Goal: Task Accomplishment & Management: Manage account settings

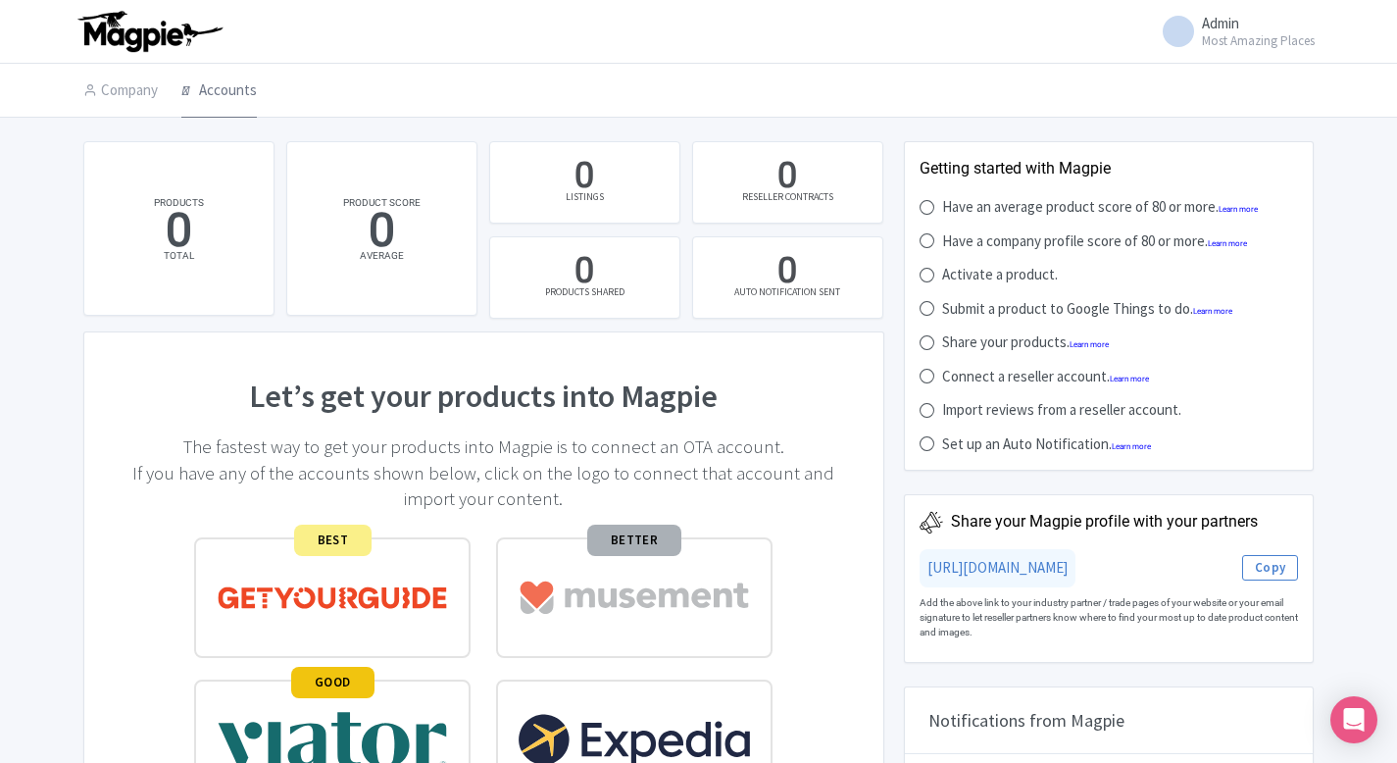
click at [210, 83] on link "Accounts" at bounding box center [218, 91] width 75 height 55
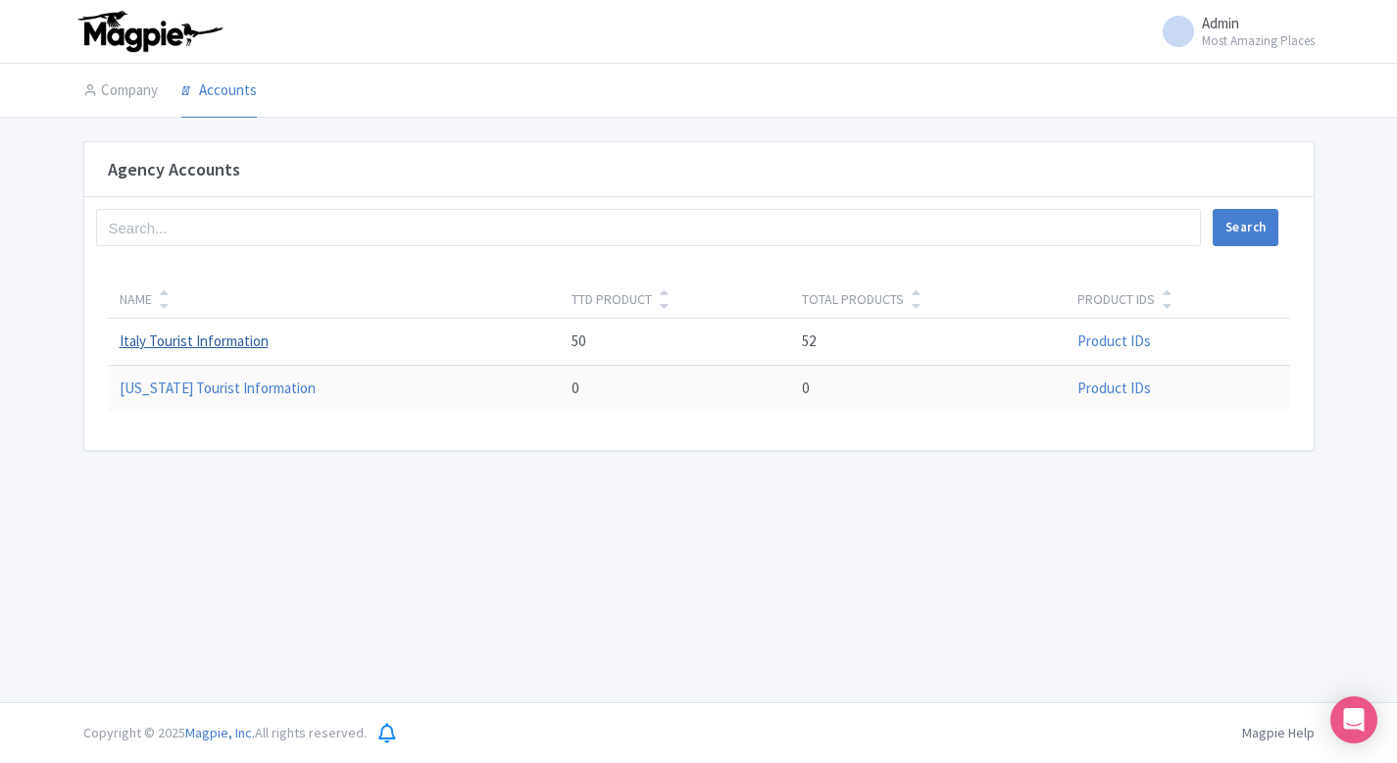
click at [218, 339] on link "Italy Tourist Information" at bounding box center [194, 340] width 149 height 19
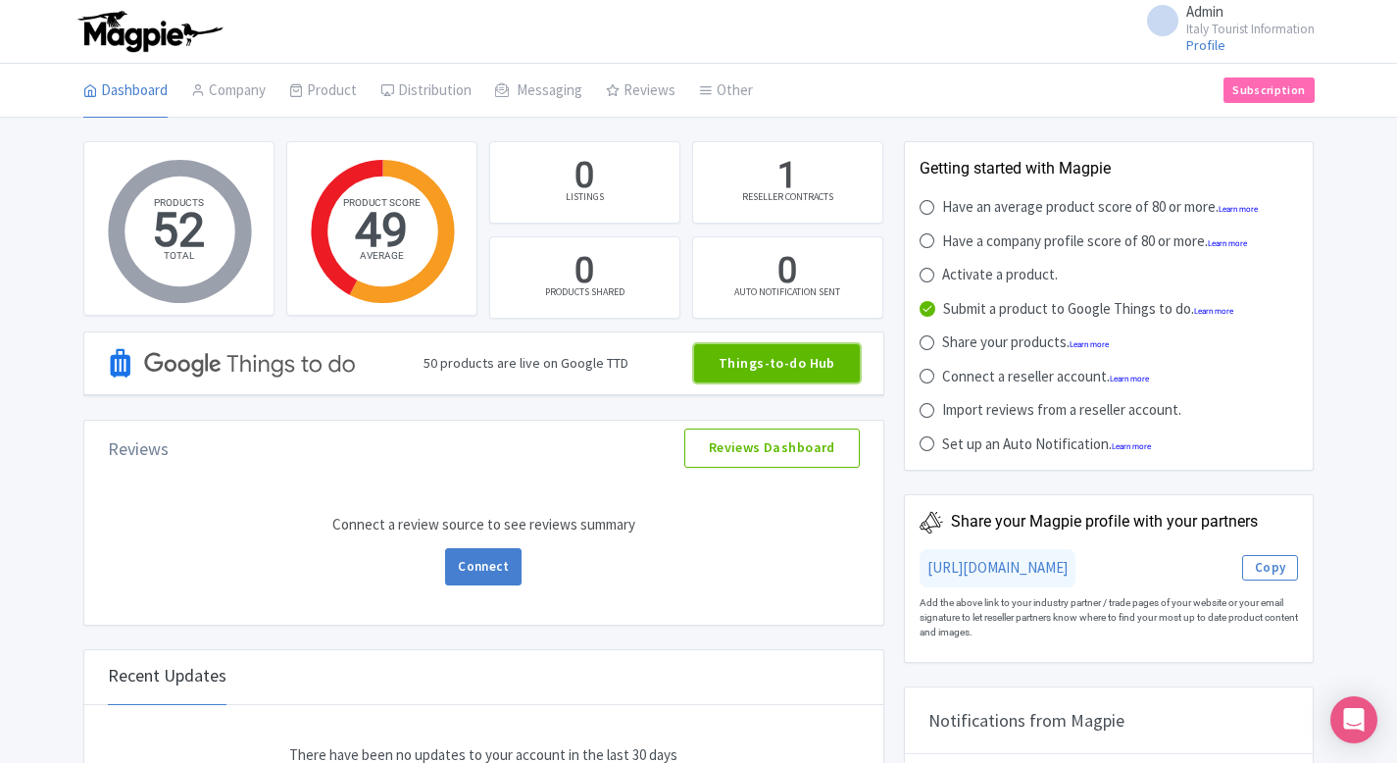
click at [792, 358] on link "Things-to-do Hub" at bounding box center [777, 363] width 166 height 39
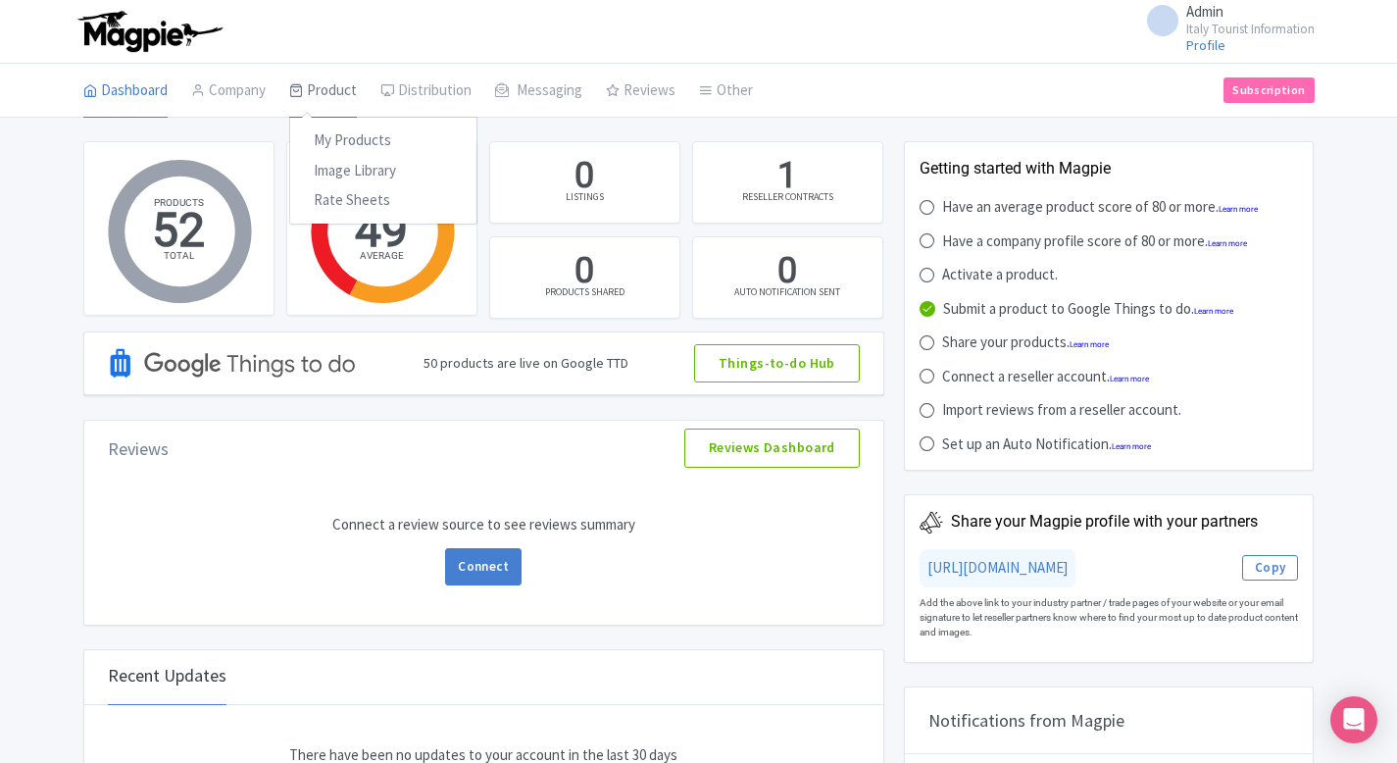
click at [347, 94] on link "Product" at bounding box center [323, 91] width 68 height 55
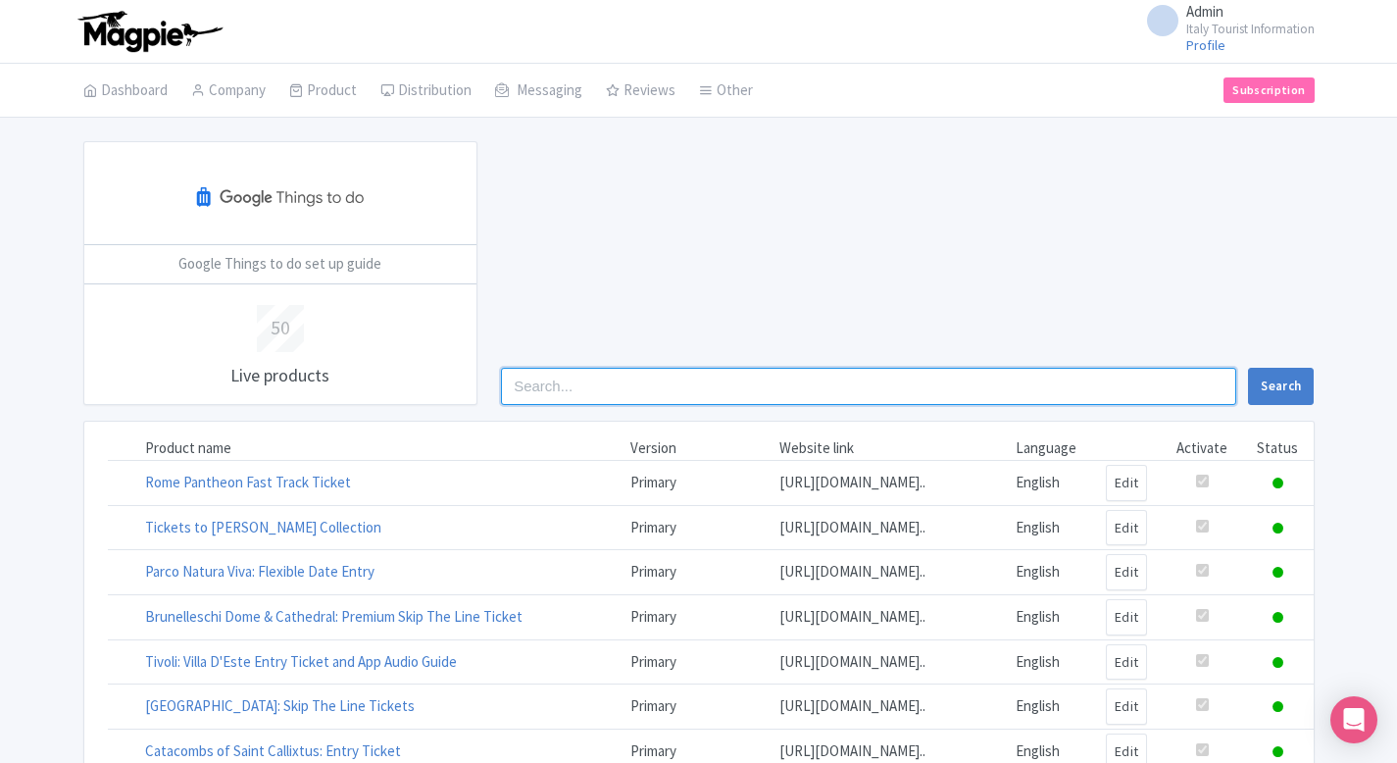
click at [657, 393] on input "search" at bounding box center [868, 386] width 735 height 37
type input "bio"
click at [1248, 368] on button "Search" at bounding box center [1281, 386] width 66 height 37
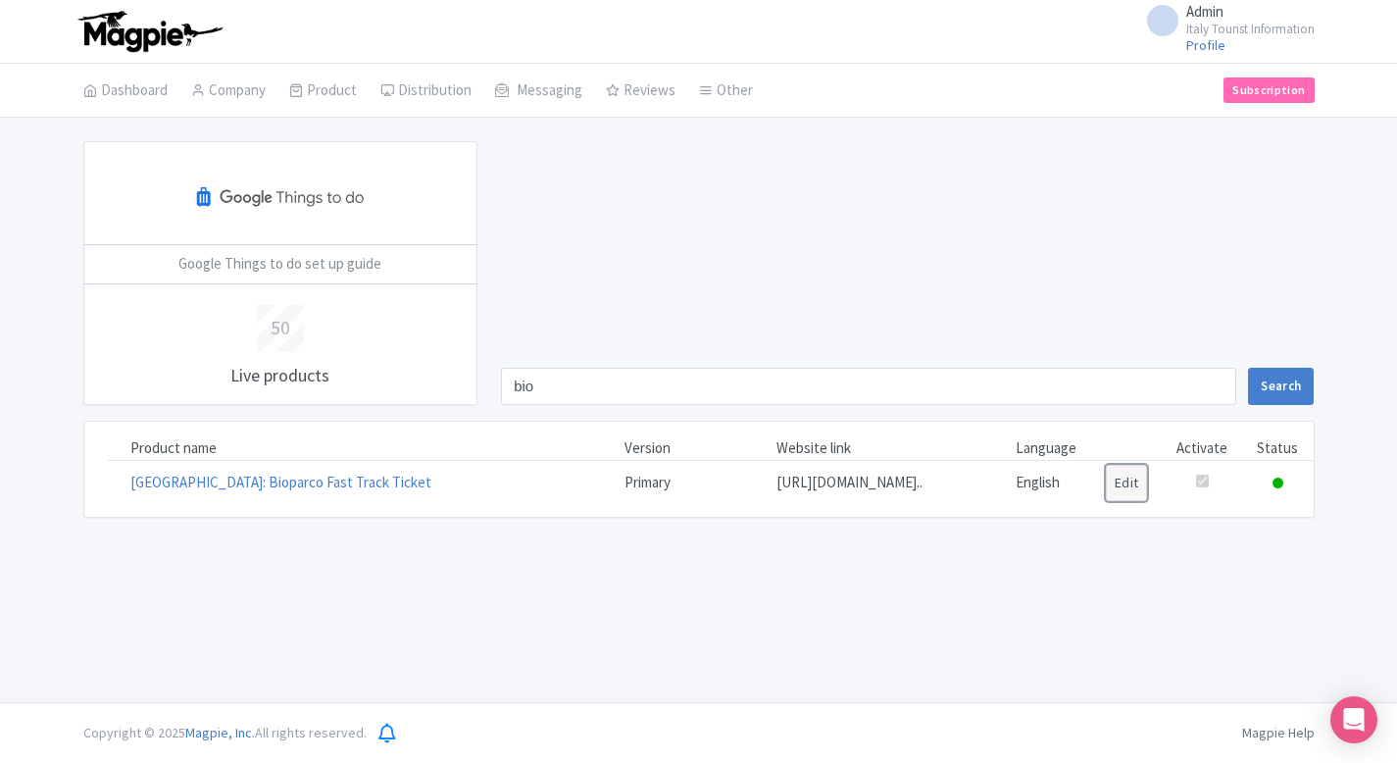
click at [1148, 493] on link "Edit" at bounding box center [1127, 483] width 42 height 36
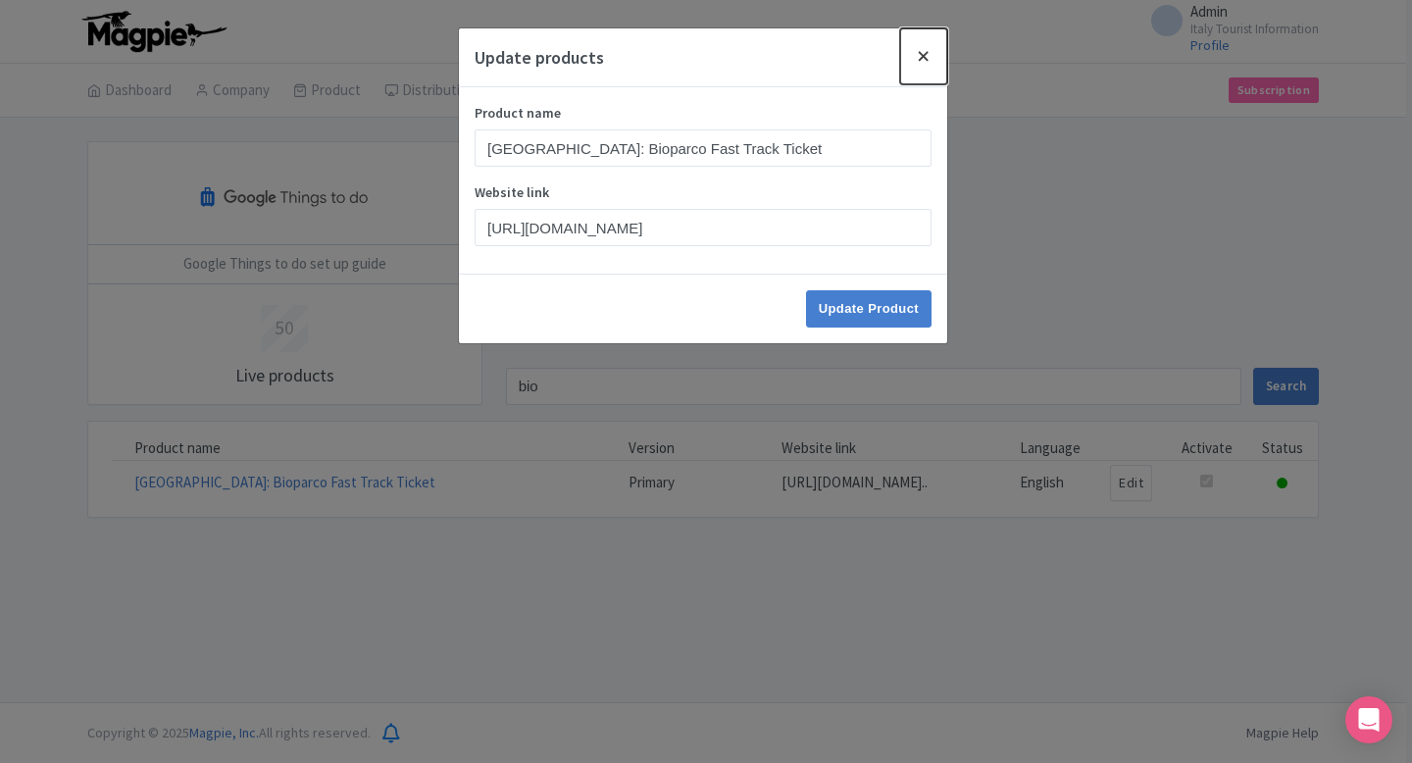
click at [922, 53] on button "Close" at bounding box center [923, 56] width 47 height 56
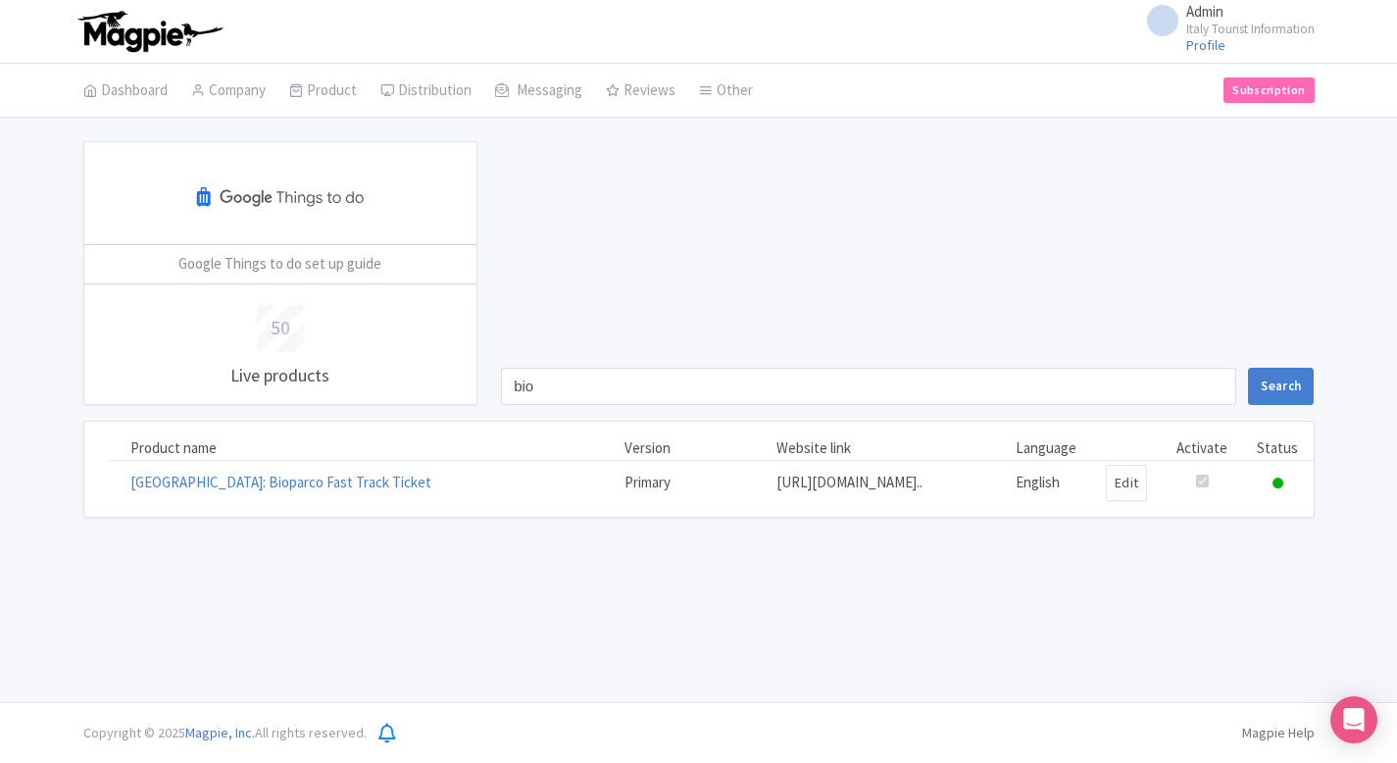
click at [1285, 490] on td at bounding box center [1277, 483] width 71 height 44
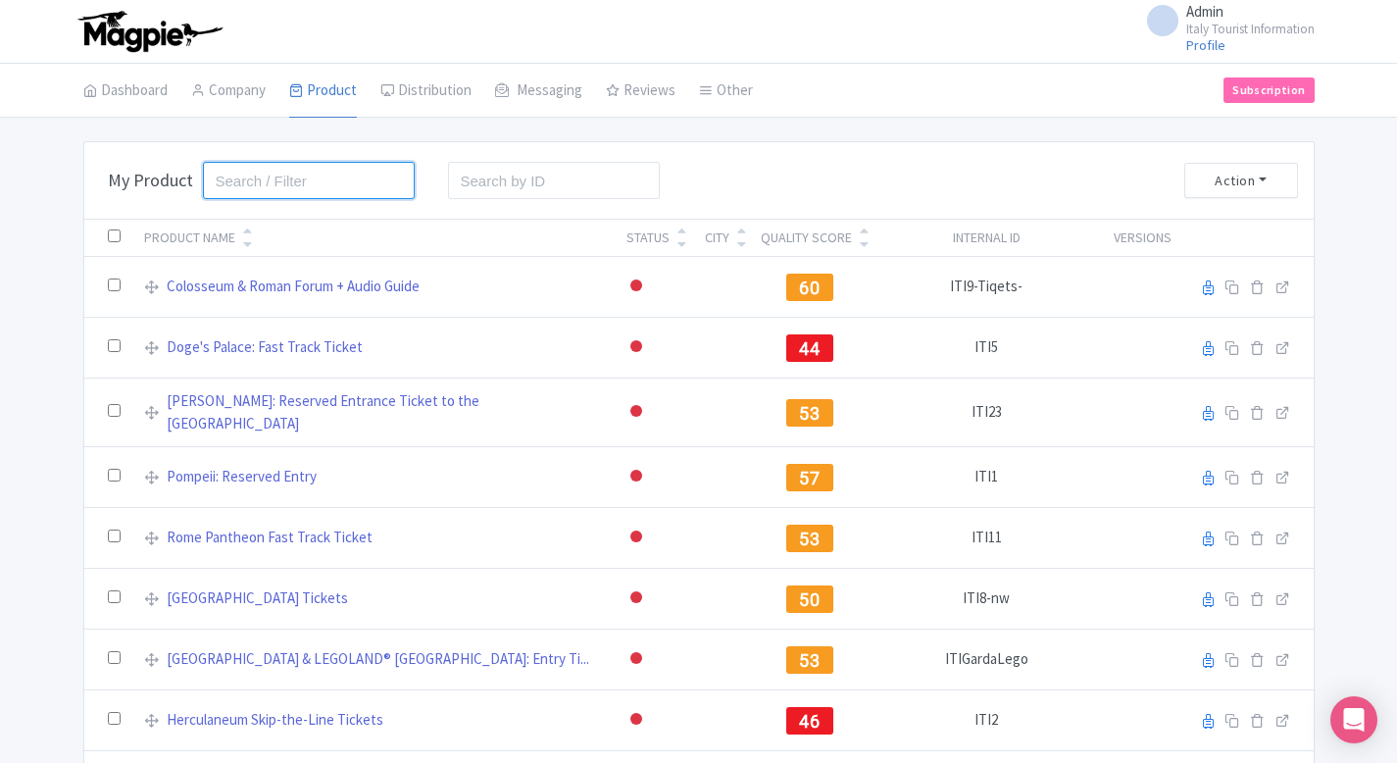
click at [272, 192] on input "search" at bounding box center [309, 180] width 213 height 37
type input "[PERSON_NAME]"
click button "Search" at bounding box center [0, 0] width 0 height 0
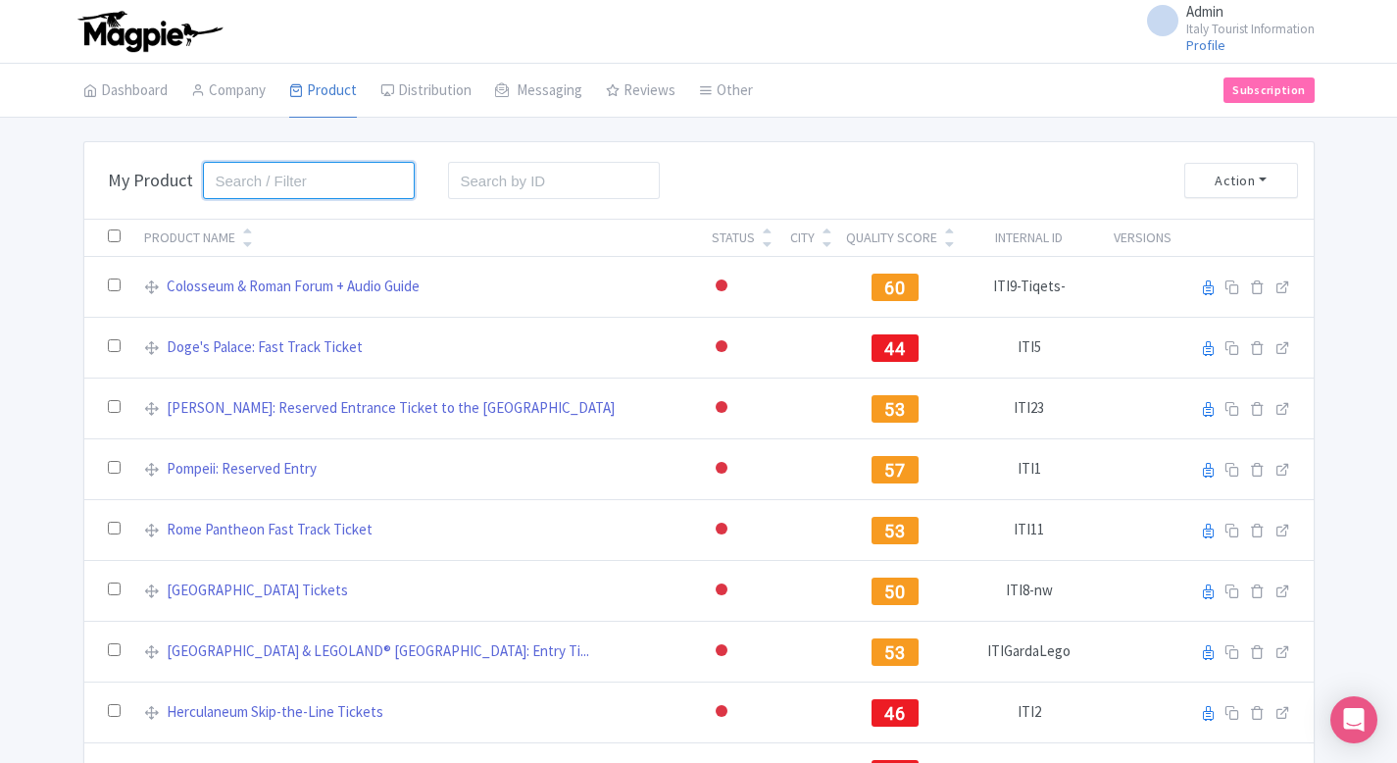
click at [304, 192] on input "search" at bounding box center [309, 180] width 213 height 37
type input "harry"
click button "Search" at bounding box center [0, 0] width 0 height 0
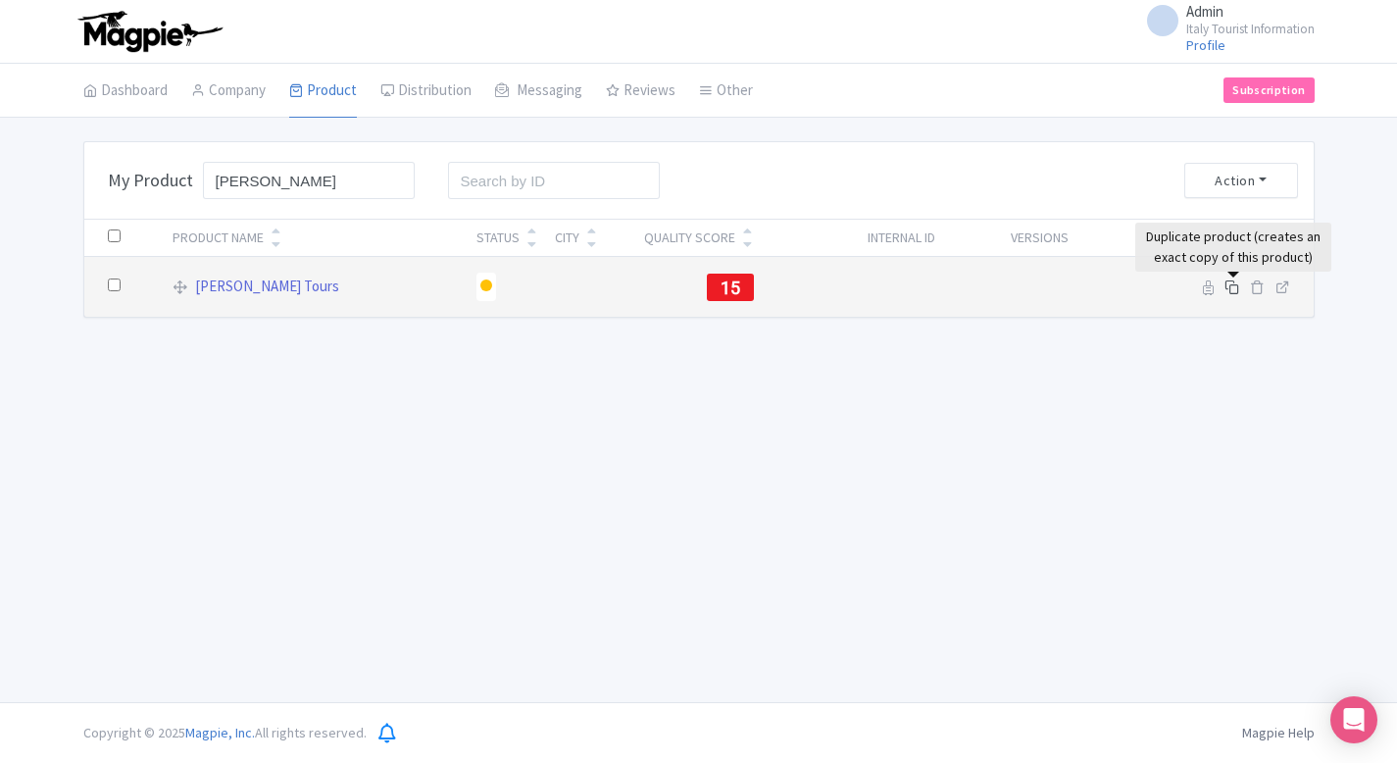
click at [1233, 282] on icon at bounding box center [1232, 286] width 15 height 15
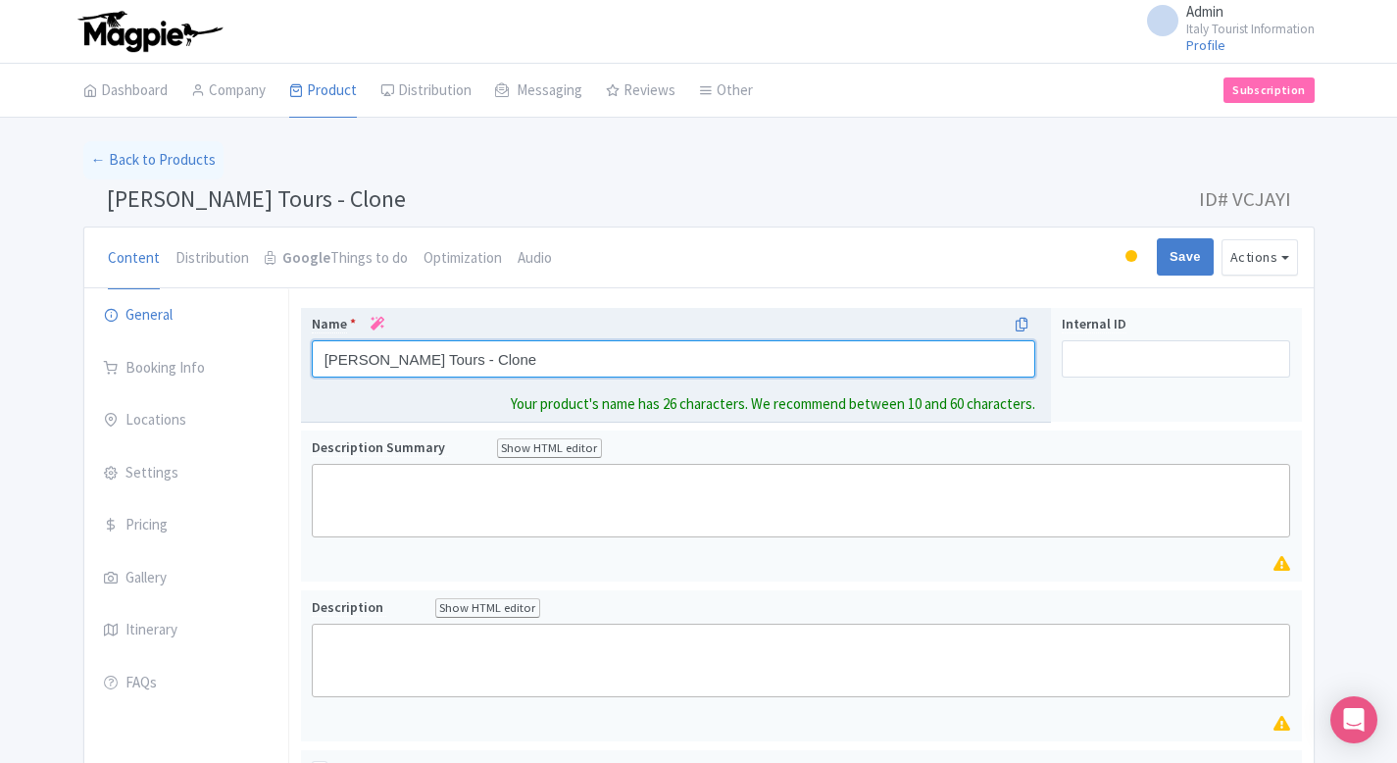
click at [467, 367] on input "[PERSON_NAME] Tours - Clone" at bounding box center [674, 358] width 725 height 37
paste input "https://italy-tourist-information.com/mirabilandia-tickets"
type input "https://italy-tourist-information.com/mirabilandia-tickets"
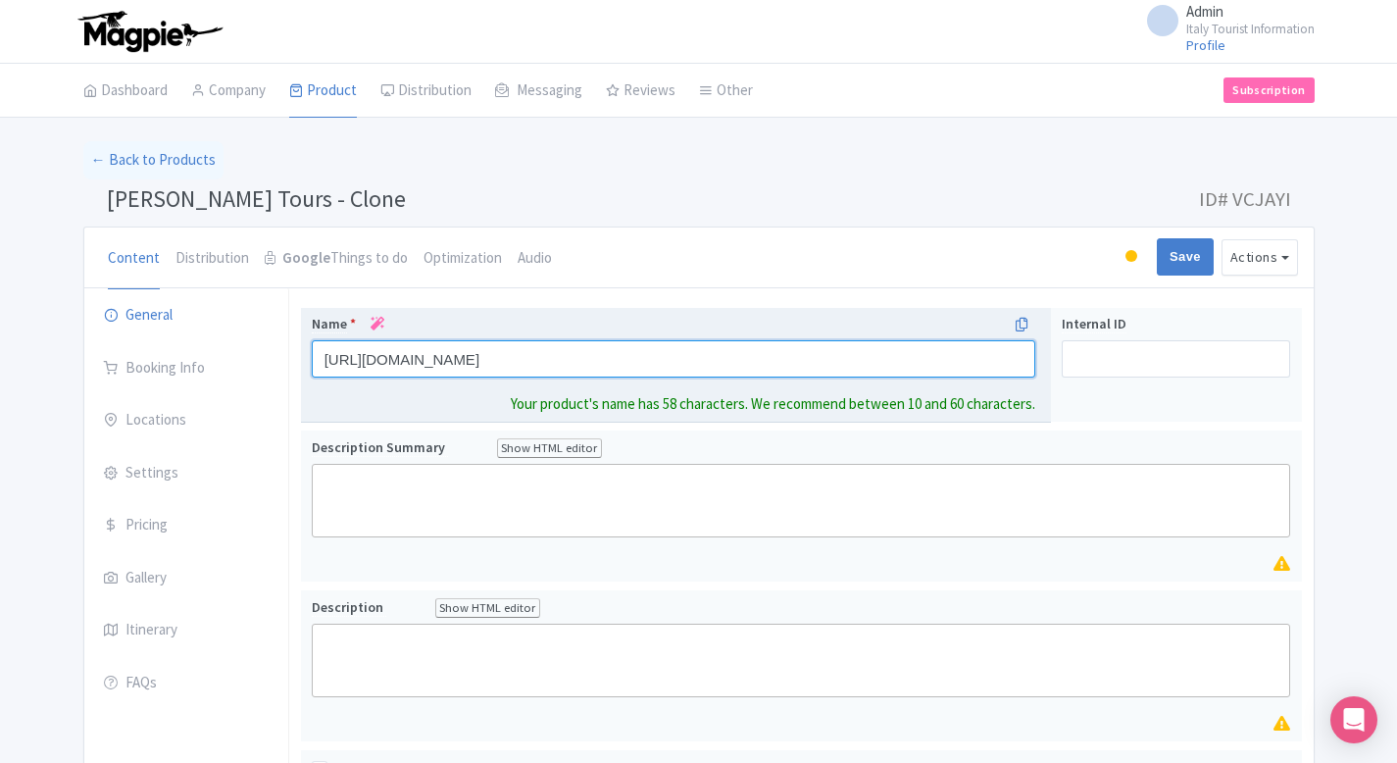
click at [467, 367] on input "https://italy-tourist-information.com/mirabilandia-tickets" at bounding box center [674, 358] width 725 height 37
paste input "Mirabilandia: Entry Ticket"
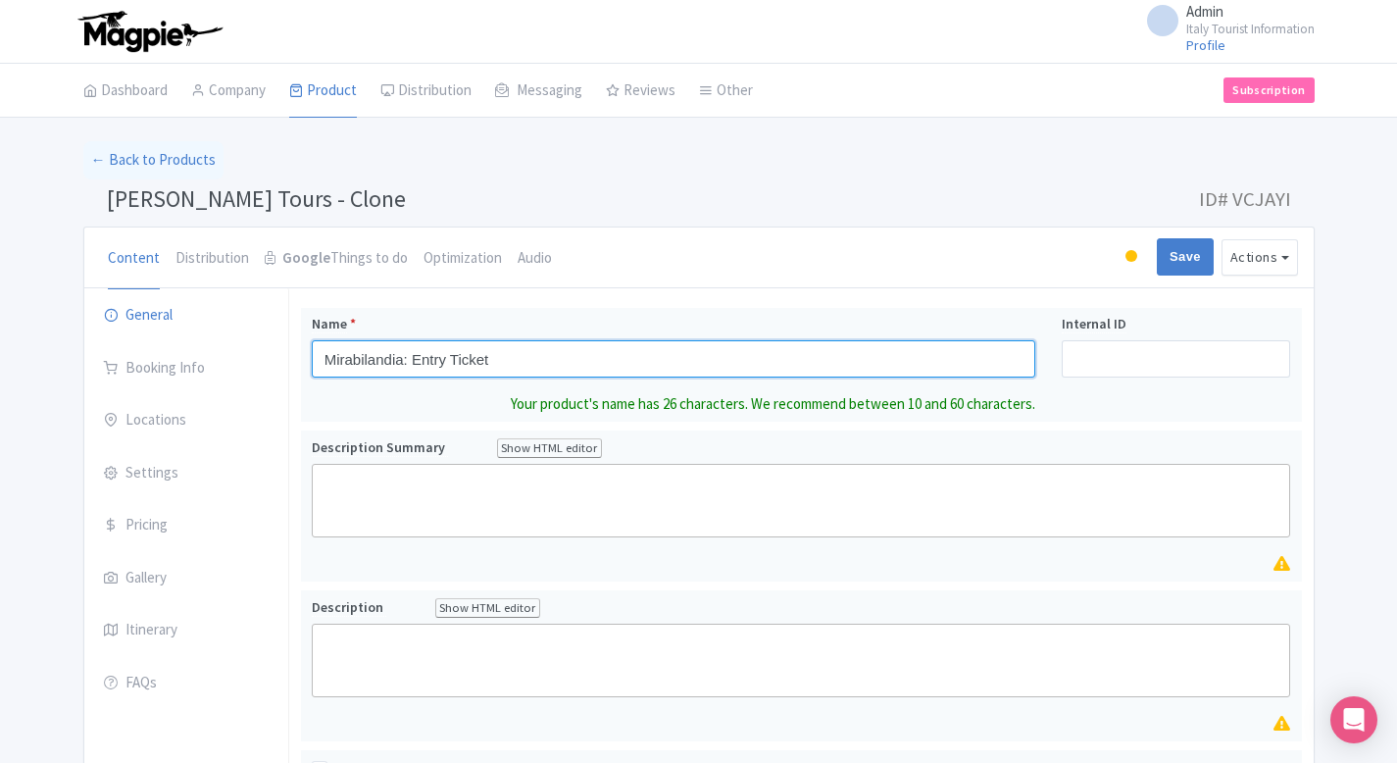
type input "Mirabilandia: Entry Ticket"
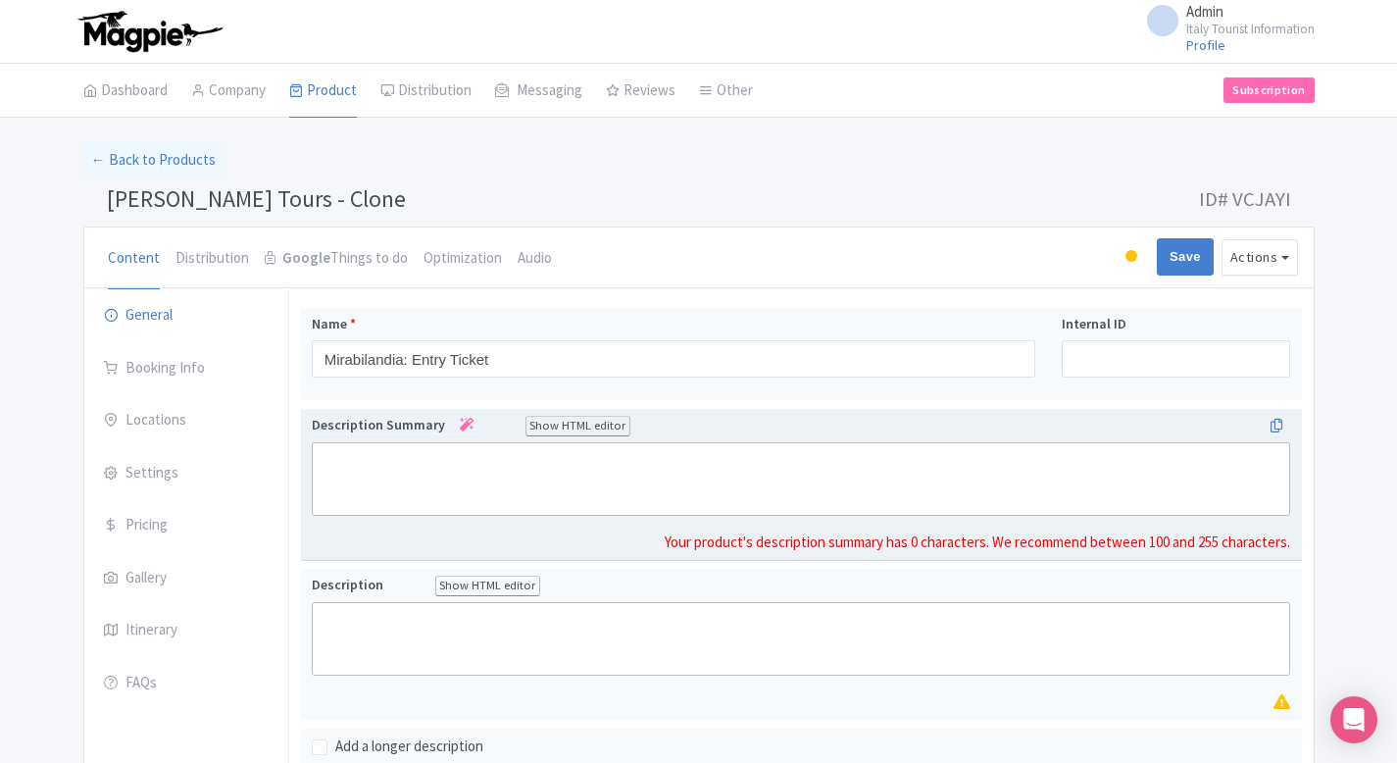
click at [473, 481] on trix-editor at bounding box center [801, 479] width 979 height 74
paste trix-editor "<div>Experience Italy’s <strong>largest amusement park with over 50 thrilling r…"
type trix-editor "<div>Experience Italy’s <strong>largest amusement park with over 50 thrilling r…"
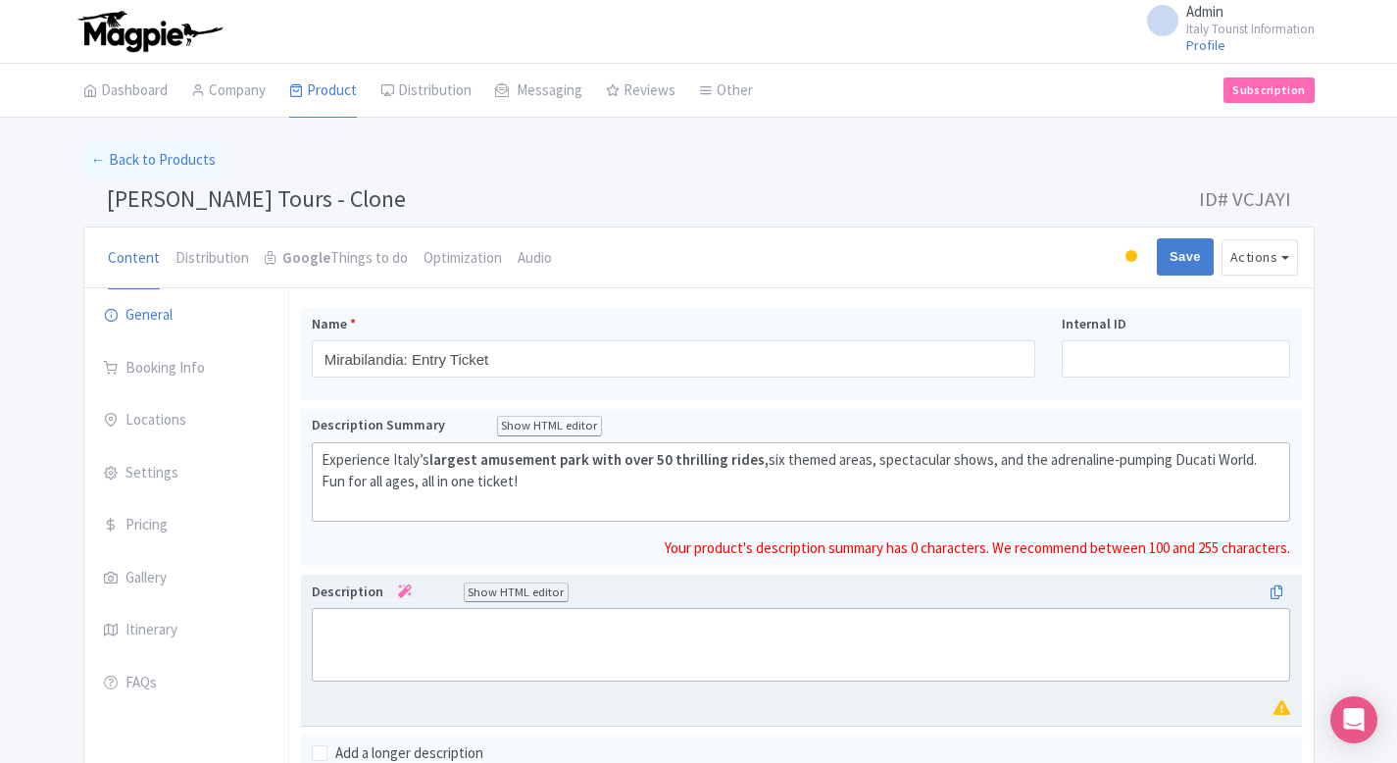
click at [478, 641] on trix-editor at bounding box center [801, 645] width 979 height 74
paste trix-editor "<div>Step into Italy’s largest amusement park and unlock a world of excitement!…"
type trix-editor "<div>Step into Italy’s largest amusement park and unlock a world of excitement!…"
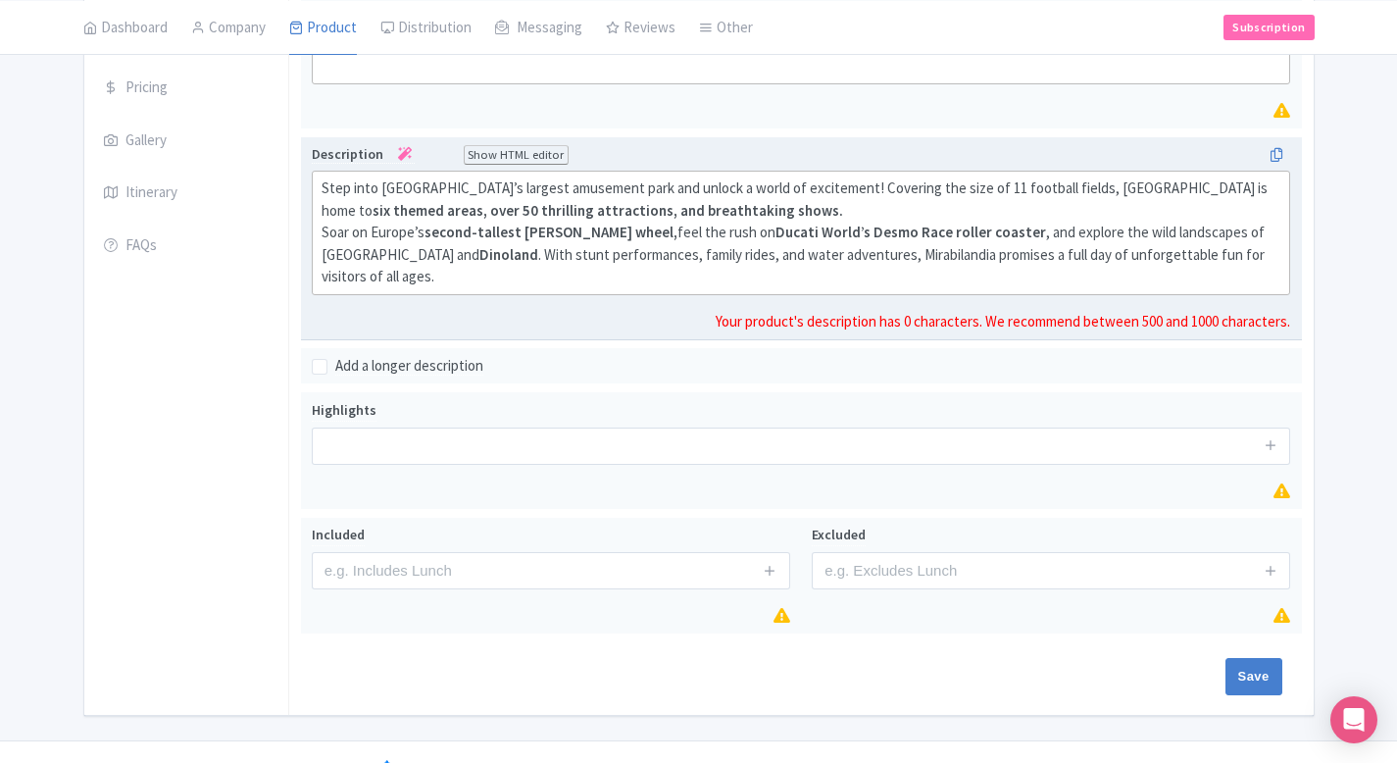
scroll to position [442, 0]
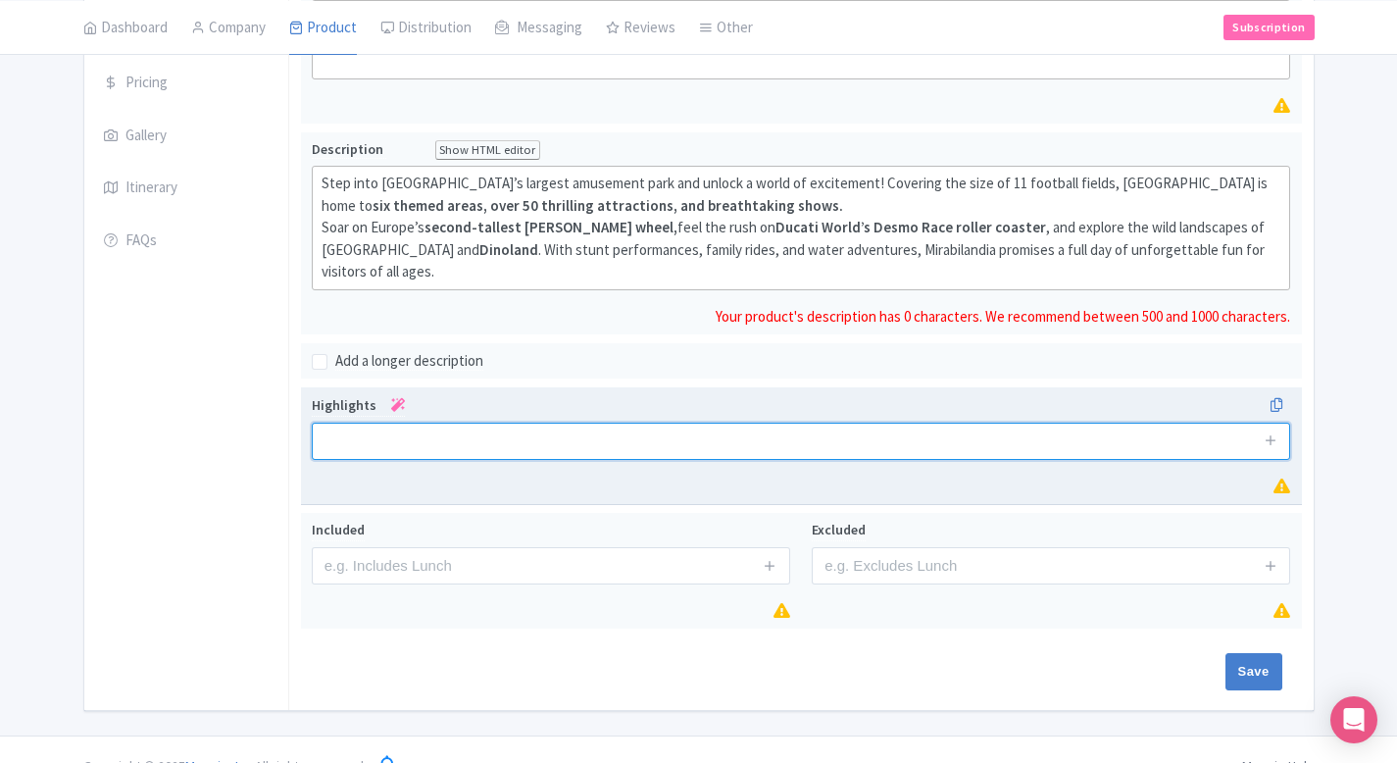
click at [579, 423] on input "text" at bounding box center [801, 441] width 979 height 37
paste input "Race on the Ducati-themed Desmo Race roller coaster"
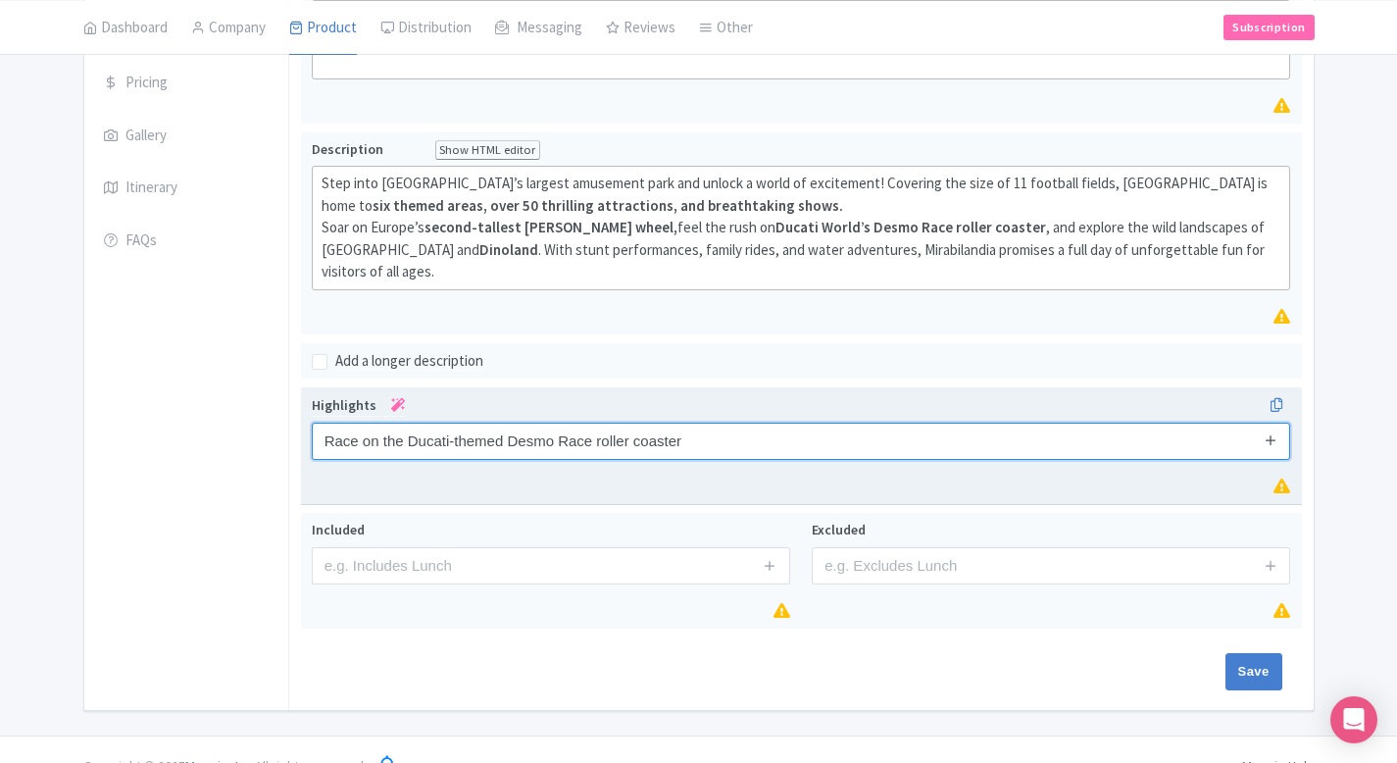
type input "Race on the Ducati-themed Desmo Race roller coaster"
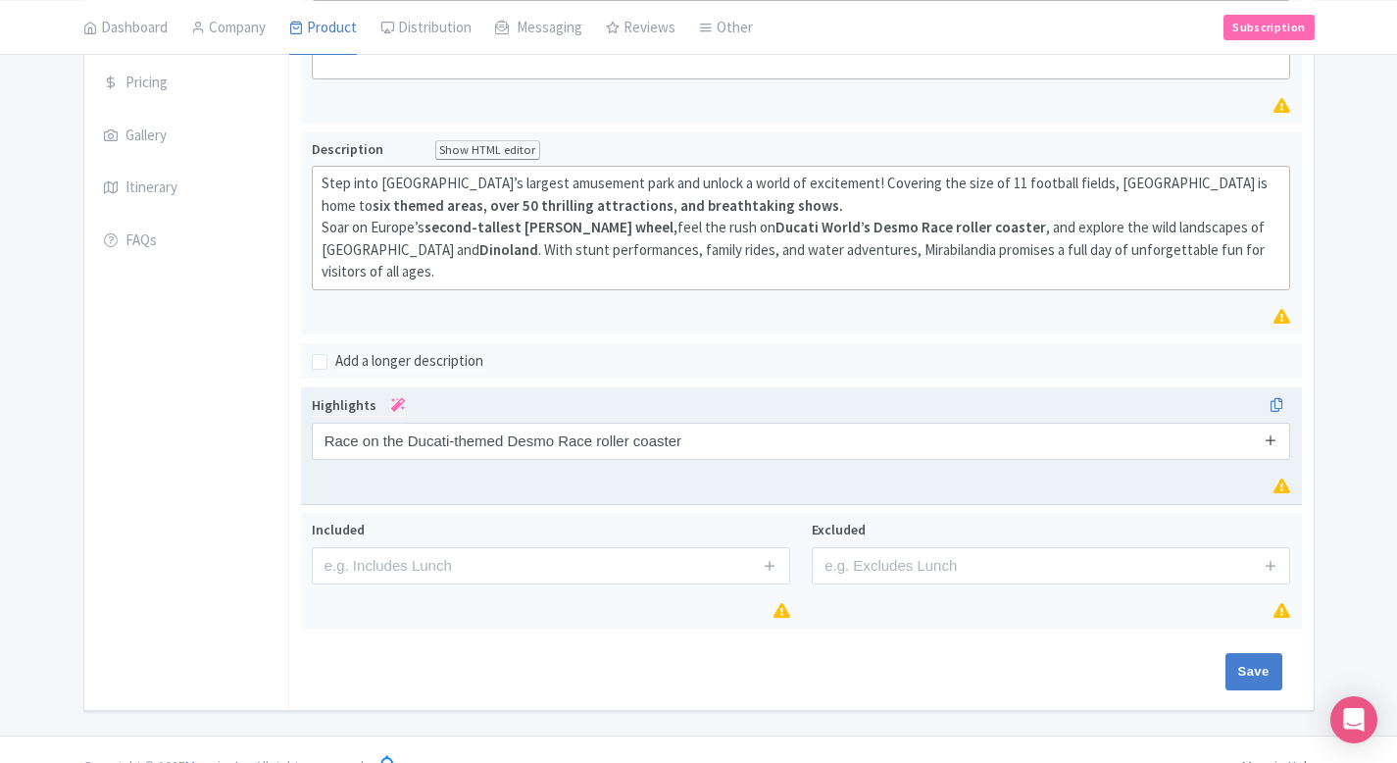
click at [1271, 432] on icon at bounding box center [1271, 439] width 15 height 15
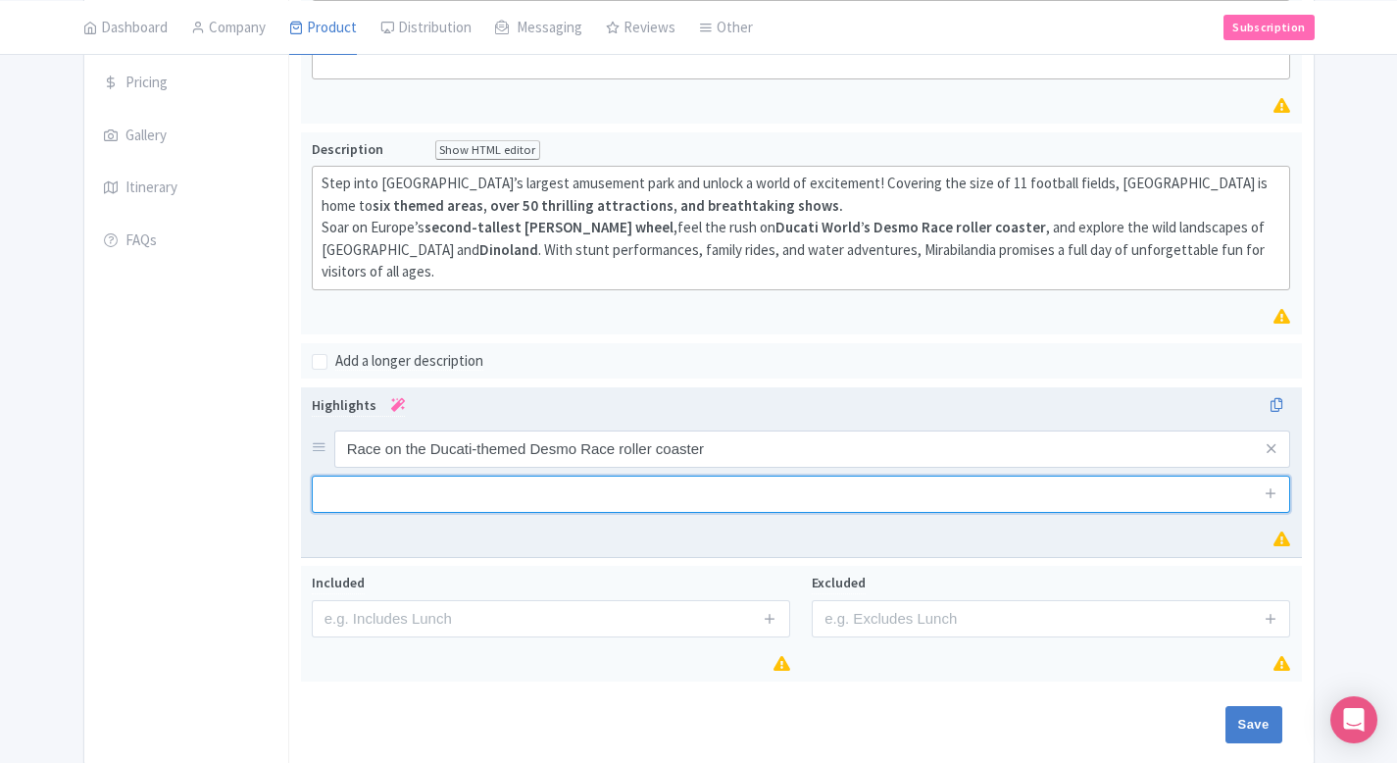
click at [585, 478] on input "text" at bounding box center [801, 493] width 979 height 37
paste input "Admire panoramic views from Eurowheel, [GEOGRAPHIC_DATA]’s second-highest [PERS…"
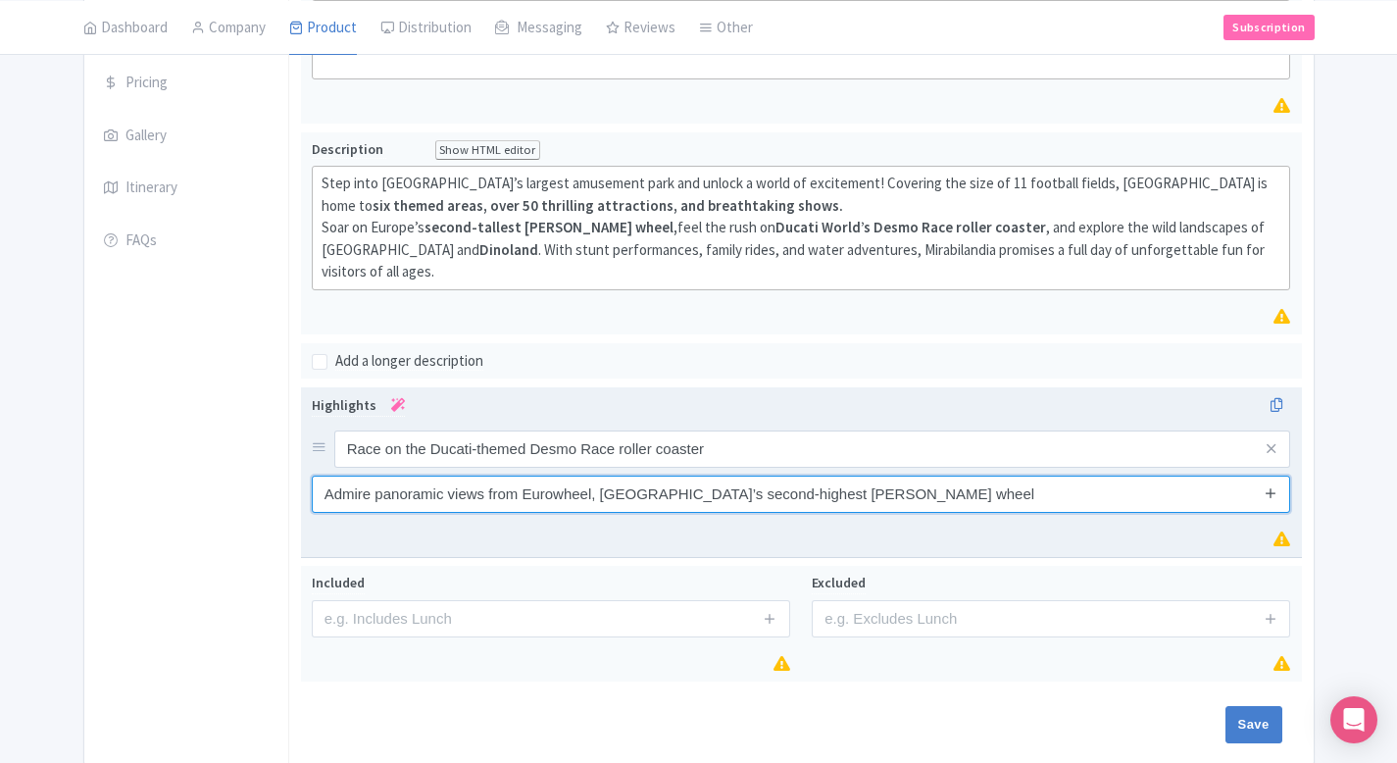
type input "Admire panoramic views from Eurowheel, [GEOGRAPHIC_DATA]’s second-highest [PERS…"
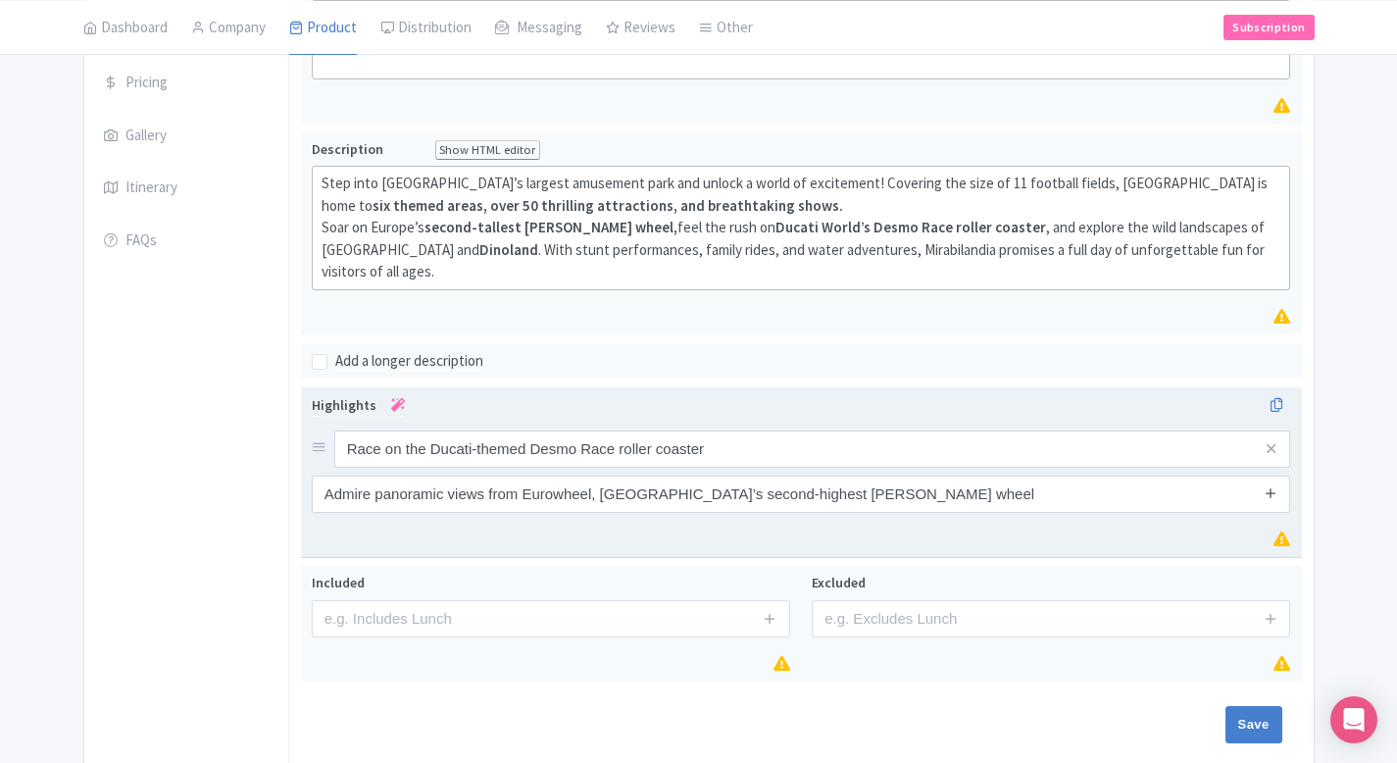
click at [1272, 482] on link at bounding box center [1271, 493] width 15 height 23
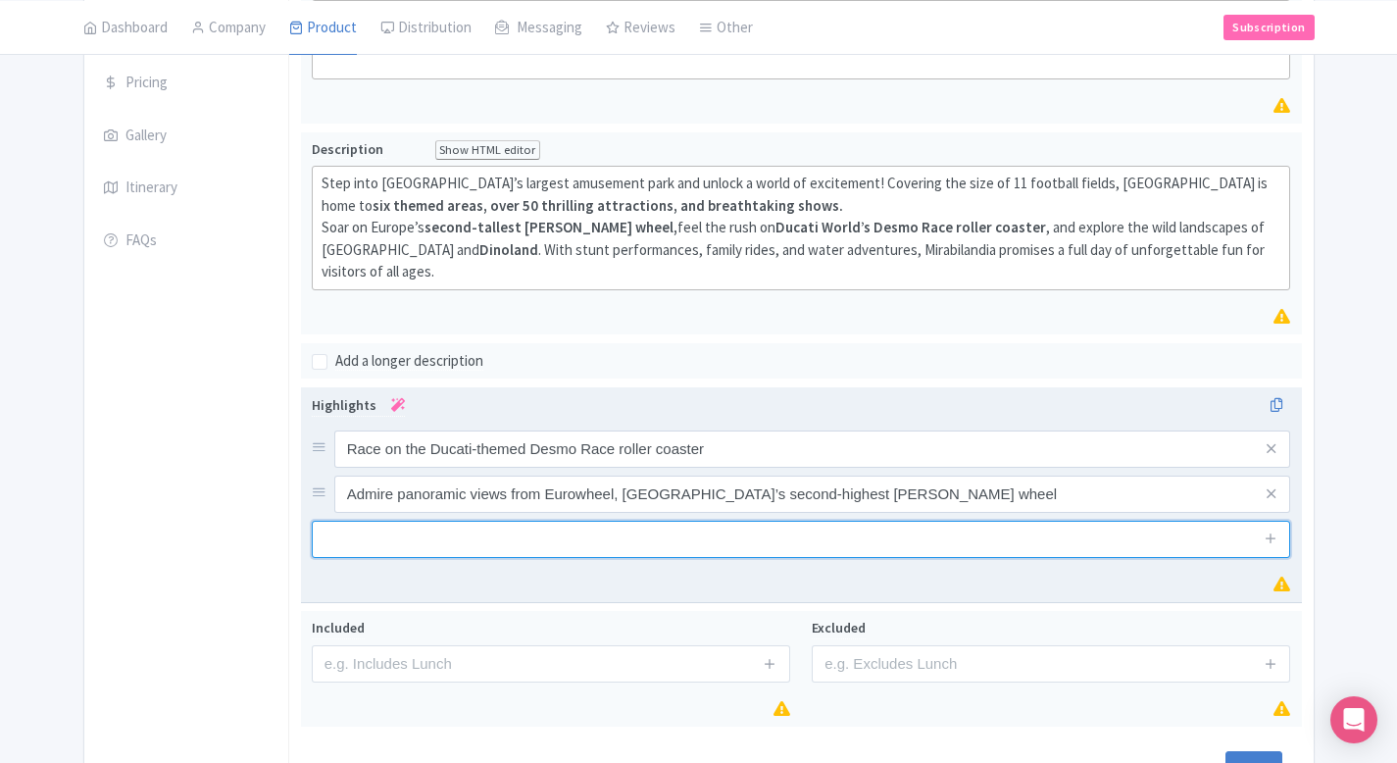
click at [662, 521] on input "text" at bounding box center [801, 539] width 979 height 37
paste input "Explore six immersive themed areas, including [GEOGRAPHIC_DATA] and [GEOGRAPHIC…"
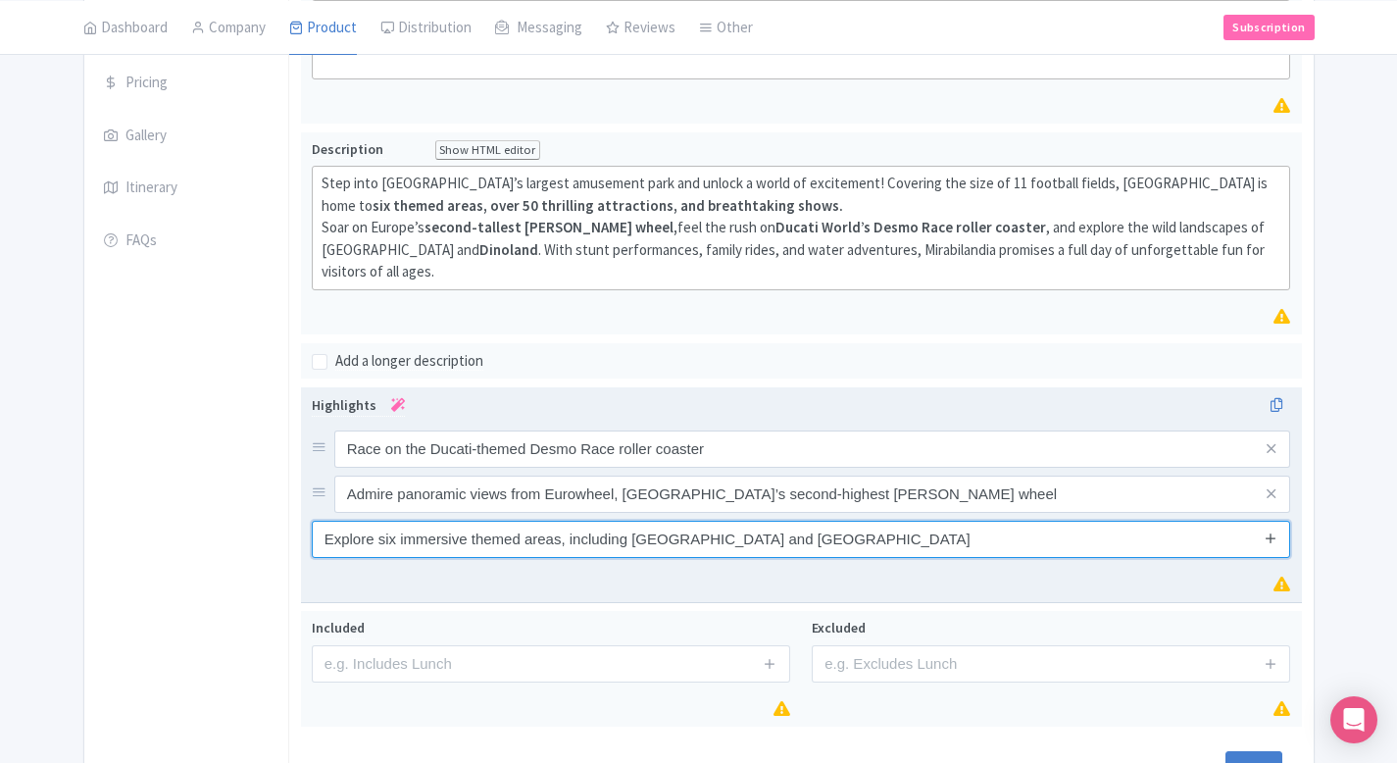
type input "Explore six immersive themed areas, including [GEOGRAPHIC_DATA] and [GEOGRAPHIC…"
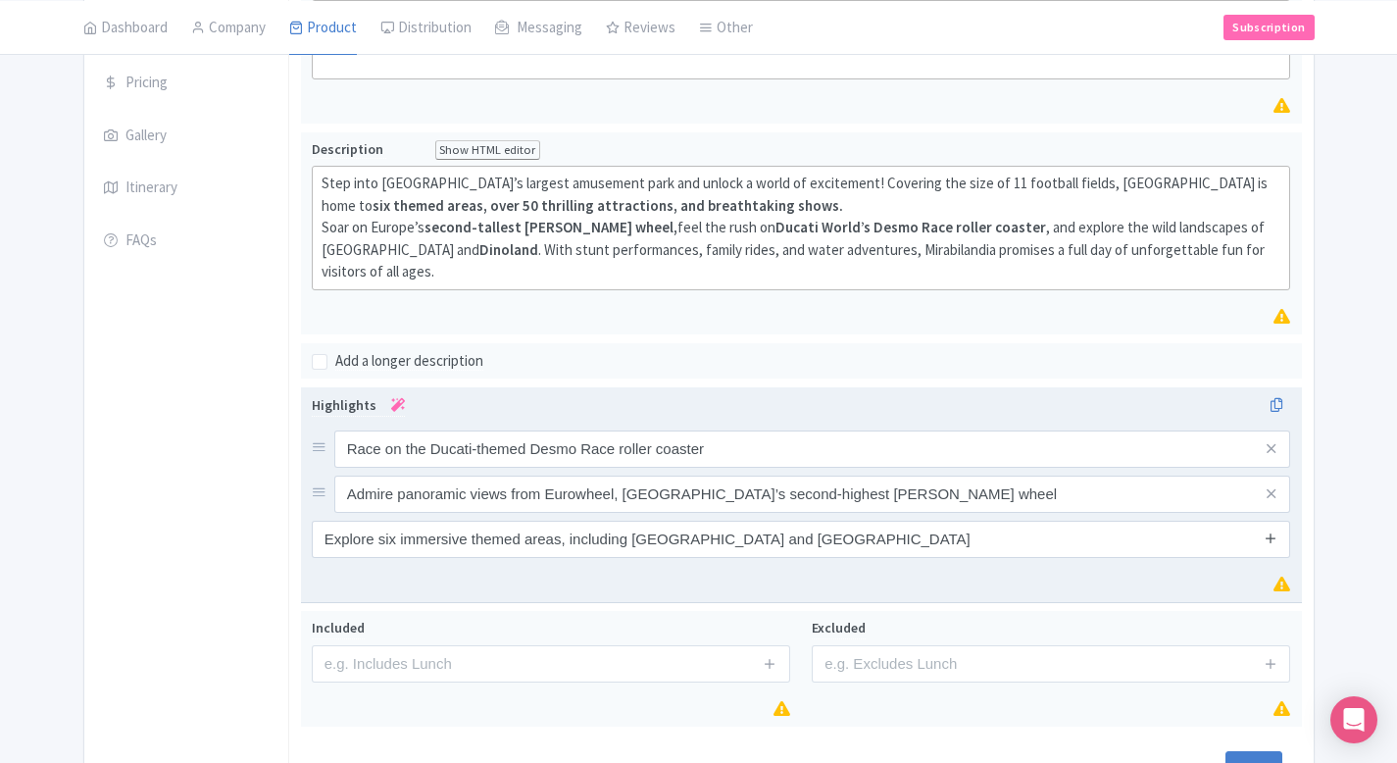
click at [1274, 530] on icon at bounding box center [1271, 537] width 15 height 15
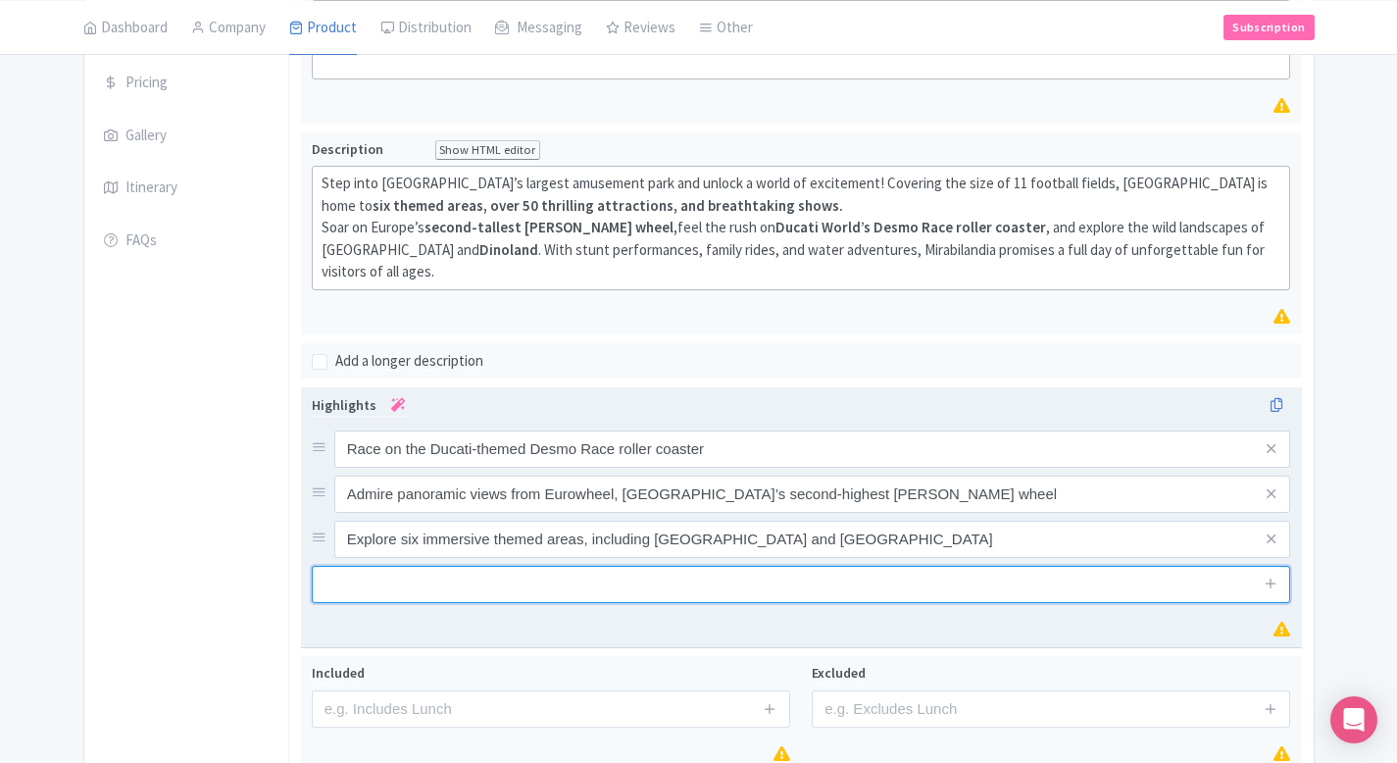
click at [560, 566] on input "text" at bounding box center [801, 584] width 979 height 37
paste input "Enjoy spectacular live shows, from stunt driving to dance performances"
type input "Enjoy spectacular live shows, from stunt driving to dance performances"
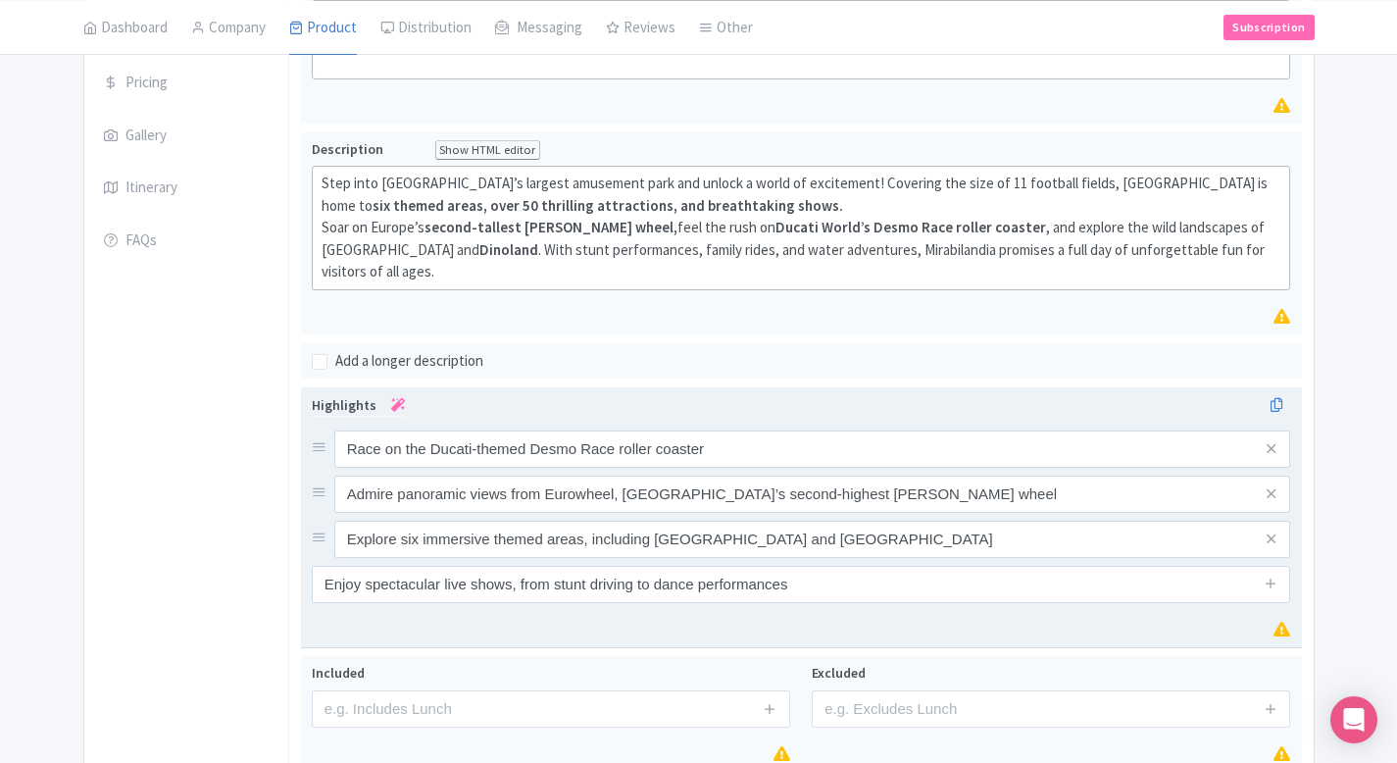
click at [1277, 566] on span at bounding box center [1270, 584] width 39 height 37
click at [1272, 575] on icon at bounding box center [1271, 582] width 15 height 15
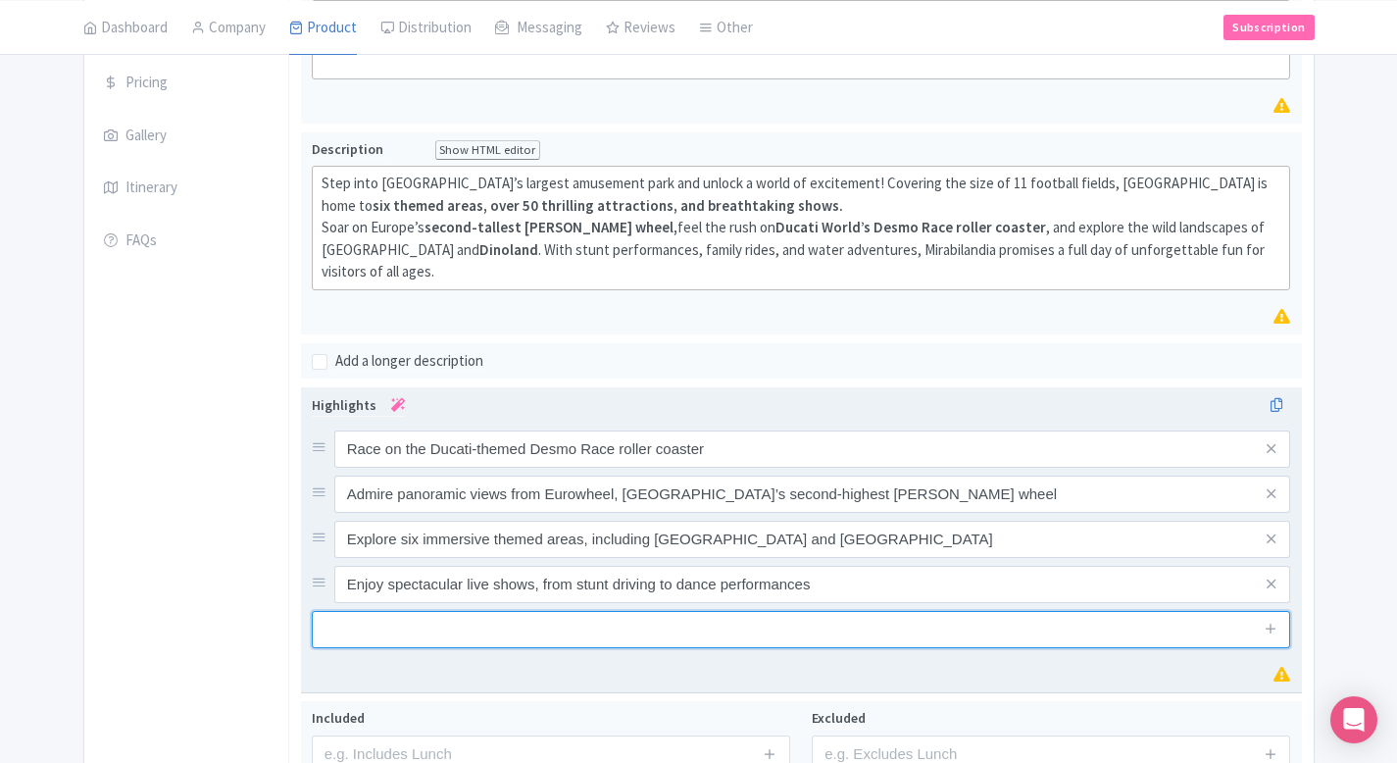
click at [481, 611] on input "text" at bounding box center [801, 629] width 979 height 37
paste input "Experience over 50 attractions designed for both thrill-seekers and families"
type input "Experience over 50 attractions designed for both thrill-seekers and families"
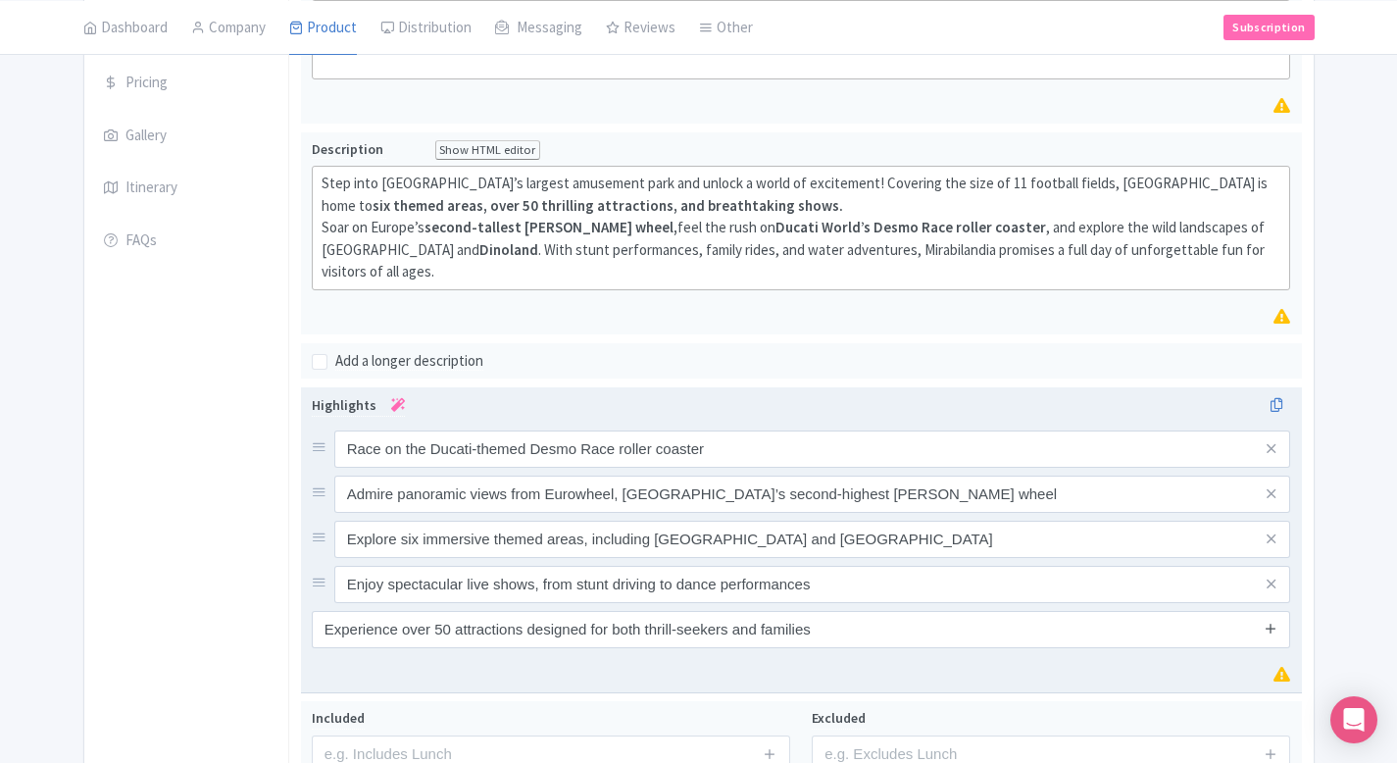
click at [1276, 621] on icon at bounding box center [1271, 628] width 15 height 15
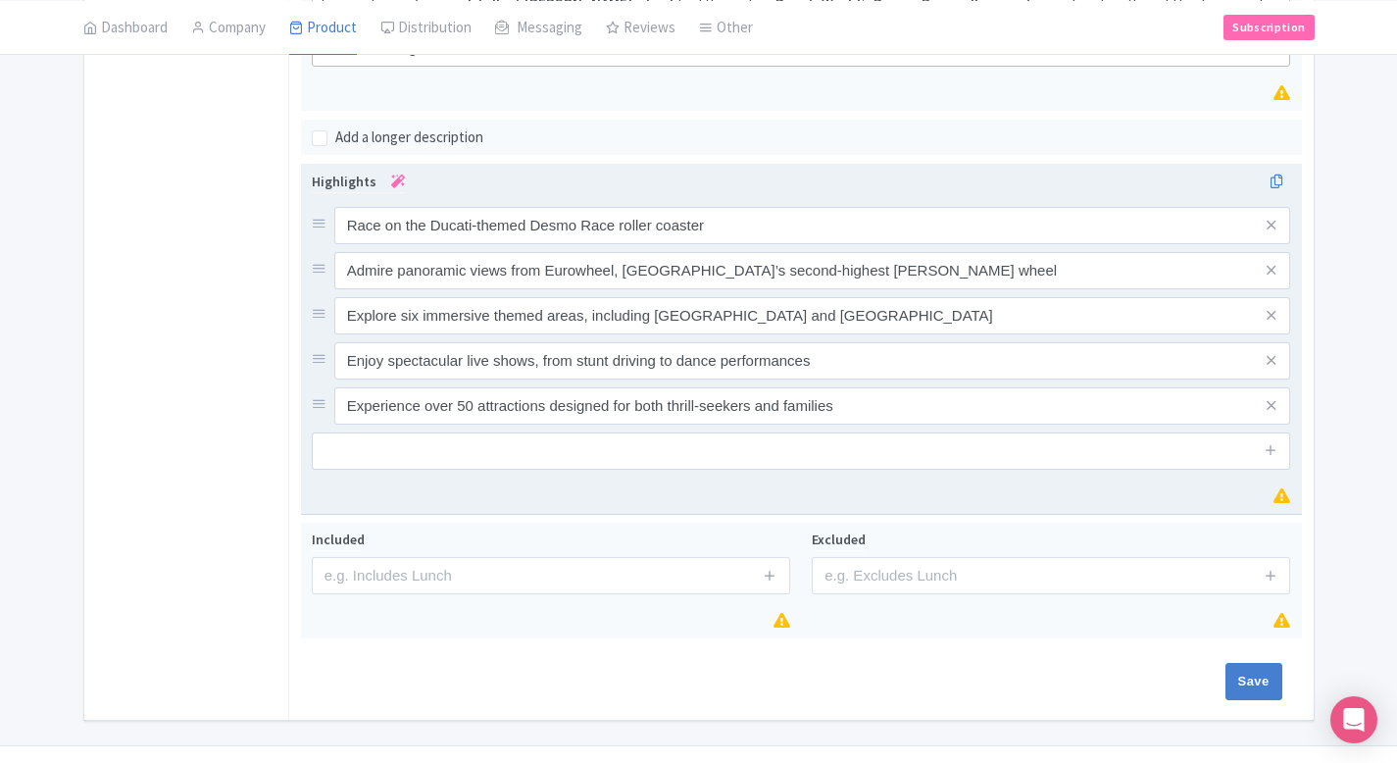
scroll to position [682, 0]
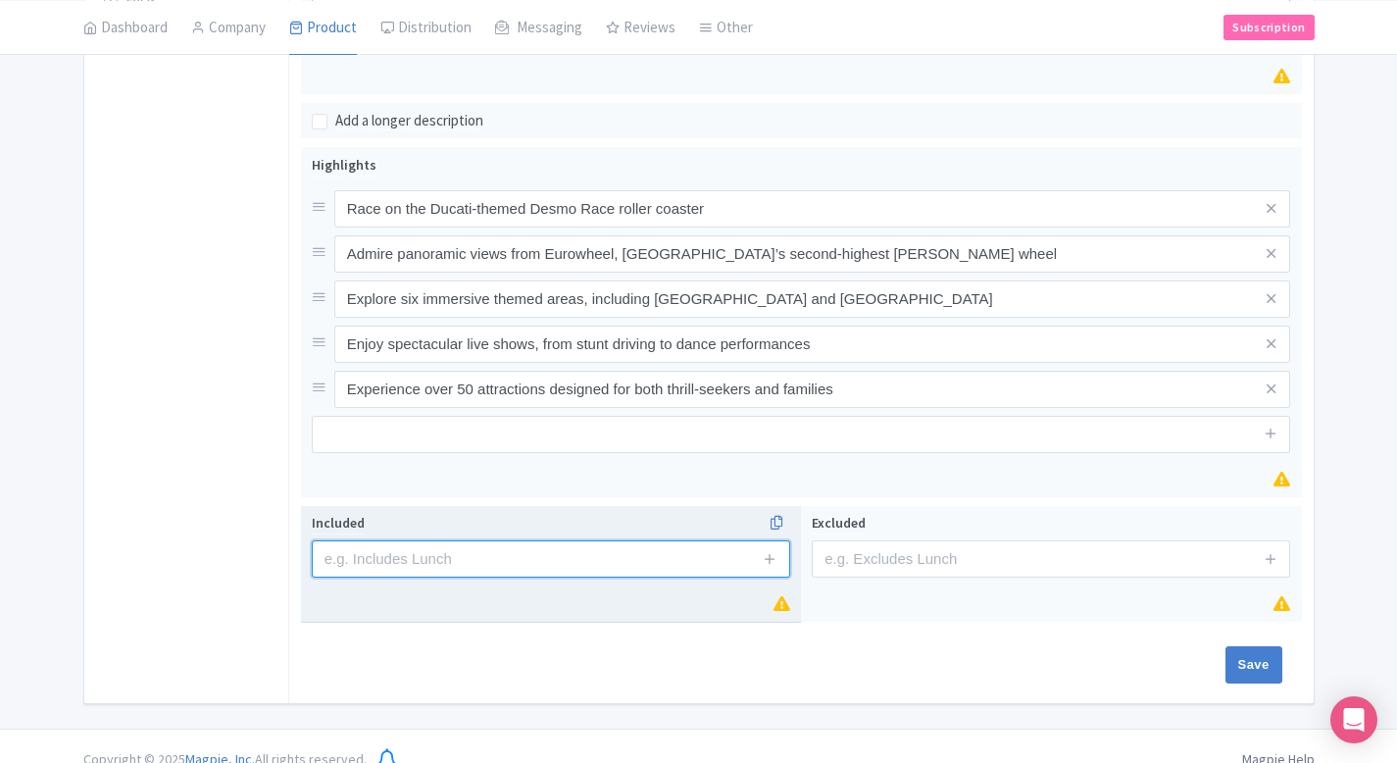
click at [524, 549] on input "text" at bounding box center [551, 558] width 478 height 37
paste input "Access to all attractions and shows of [GEOGRAPHIC_DATA]"
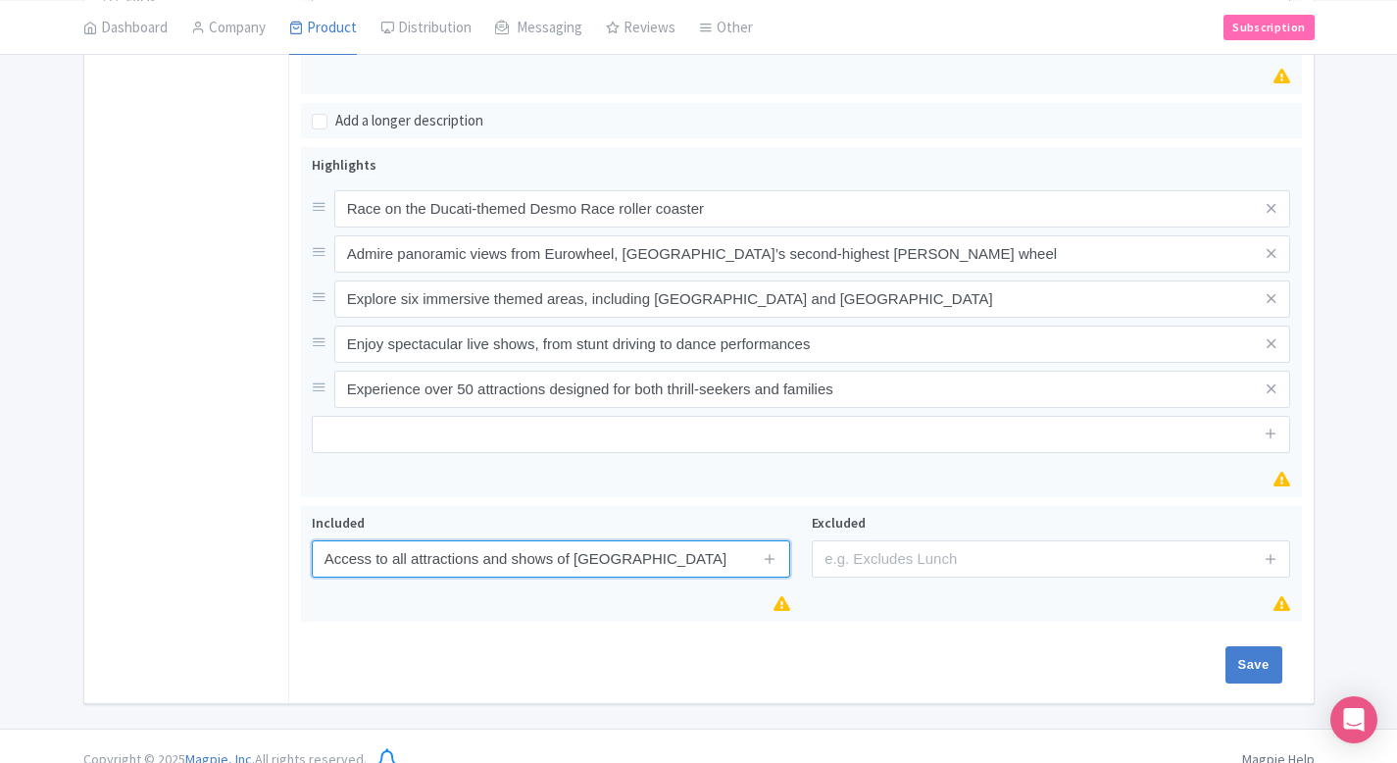
scroll to position [0, 18]
type input "Access to all attractions and shows of [GEOGRAPHIC_DATA]"
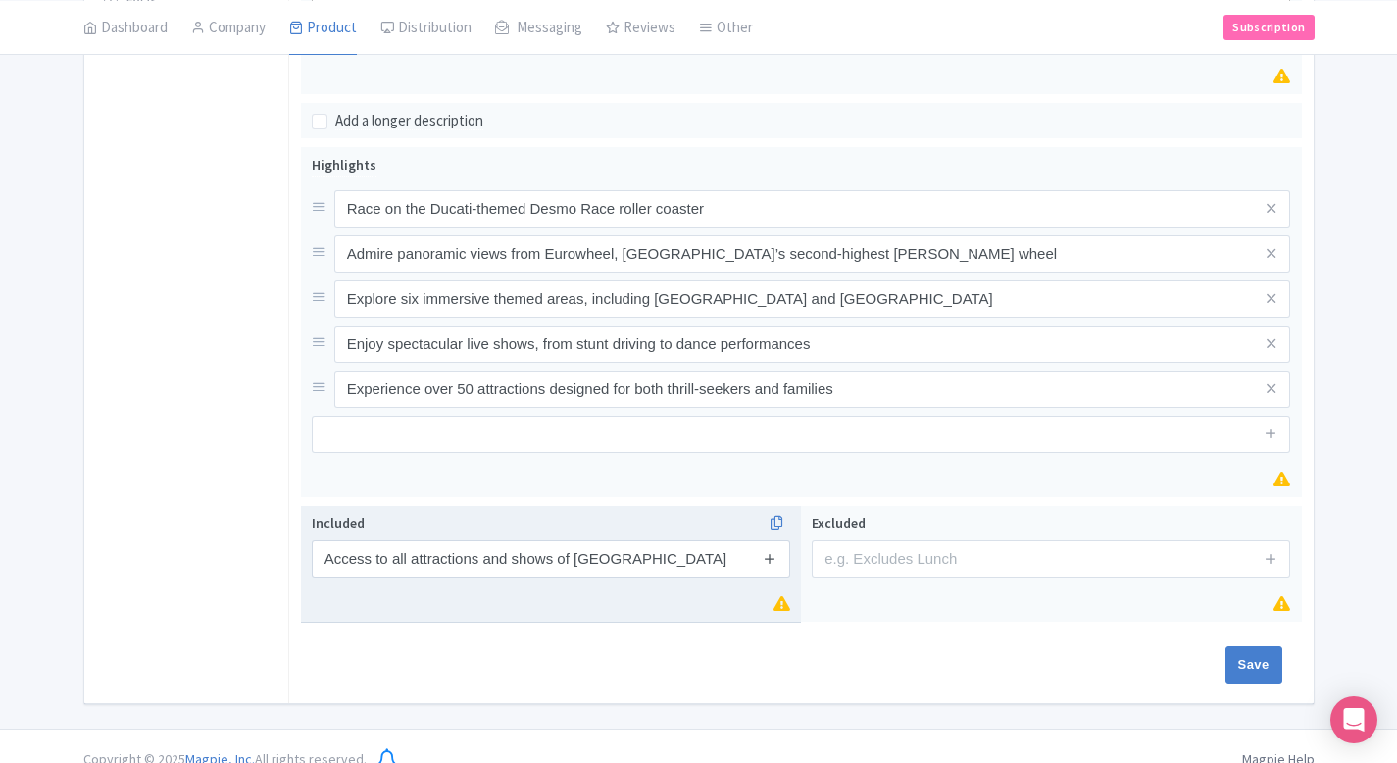
click at [773, 551] on icon at bounding box center [770, 558] width 15 height 15
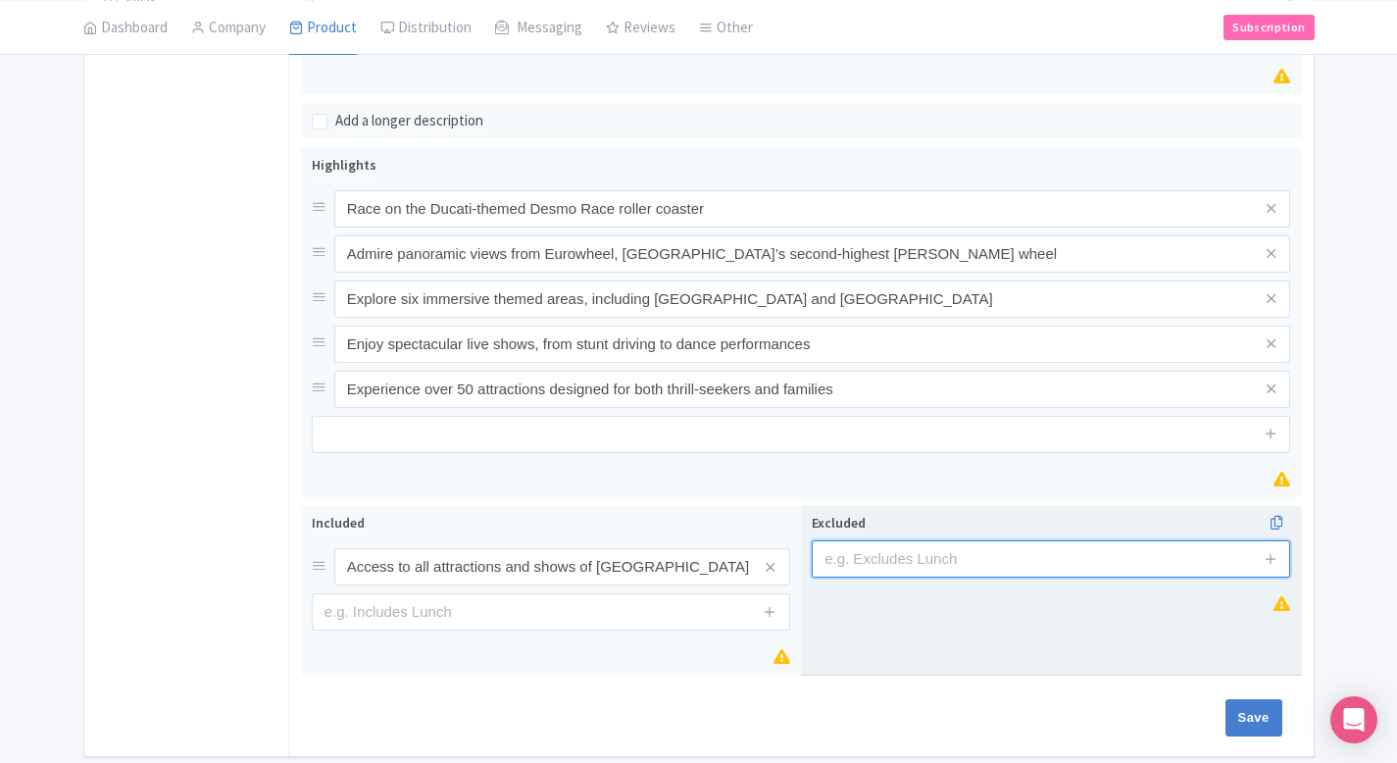
click at [919, 551] on input "text" at bounding box center [1051, 558] width 478 height 37
paste input "Access to the “Legends of Dead Town” horror house"
type input "Access to the “Legends of Dead Town” horror house"
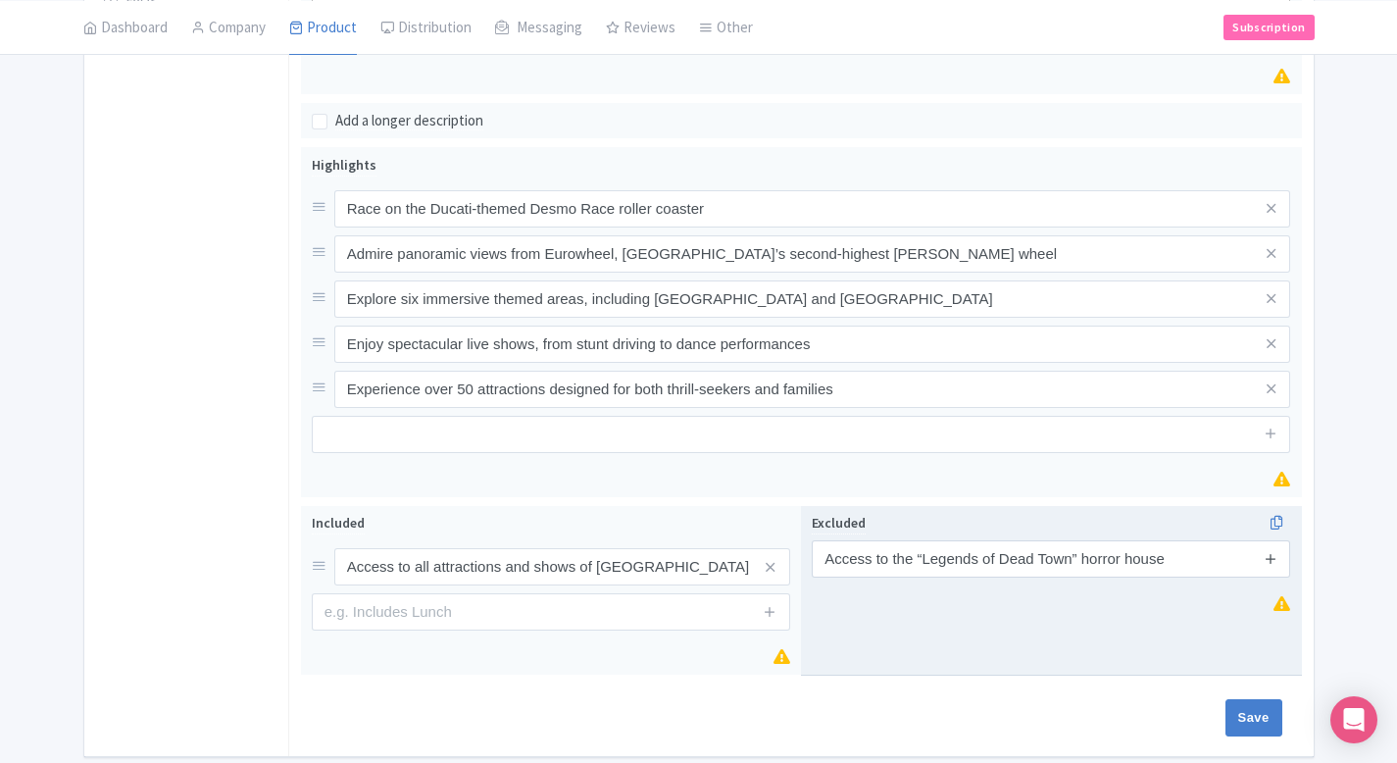
click at [1271, 551] on icon at bounding box center [1271, 558] width 15 height 15
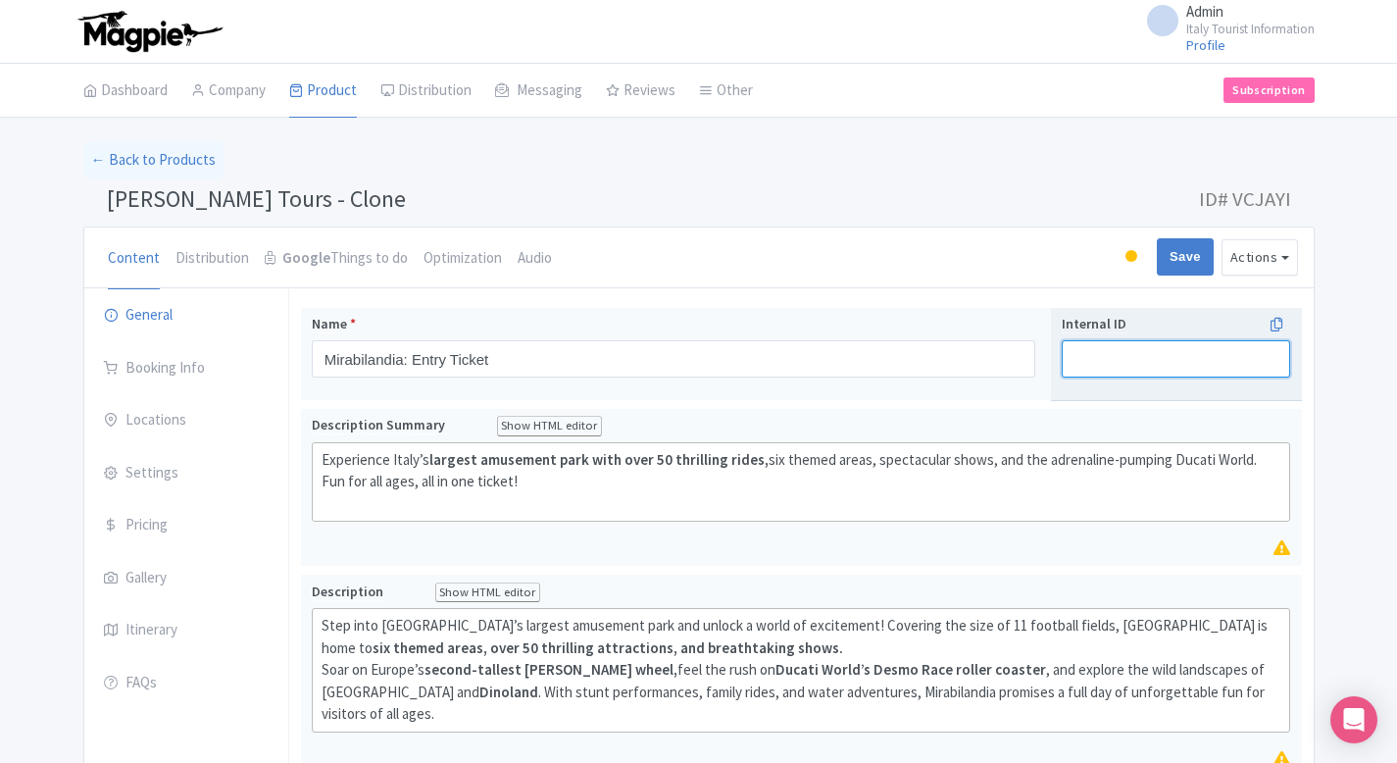
click at [1106, 349] on input "Internal ID" at bounding box center [1176, 358] width 228 height 37
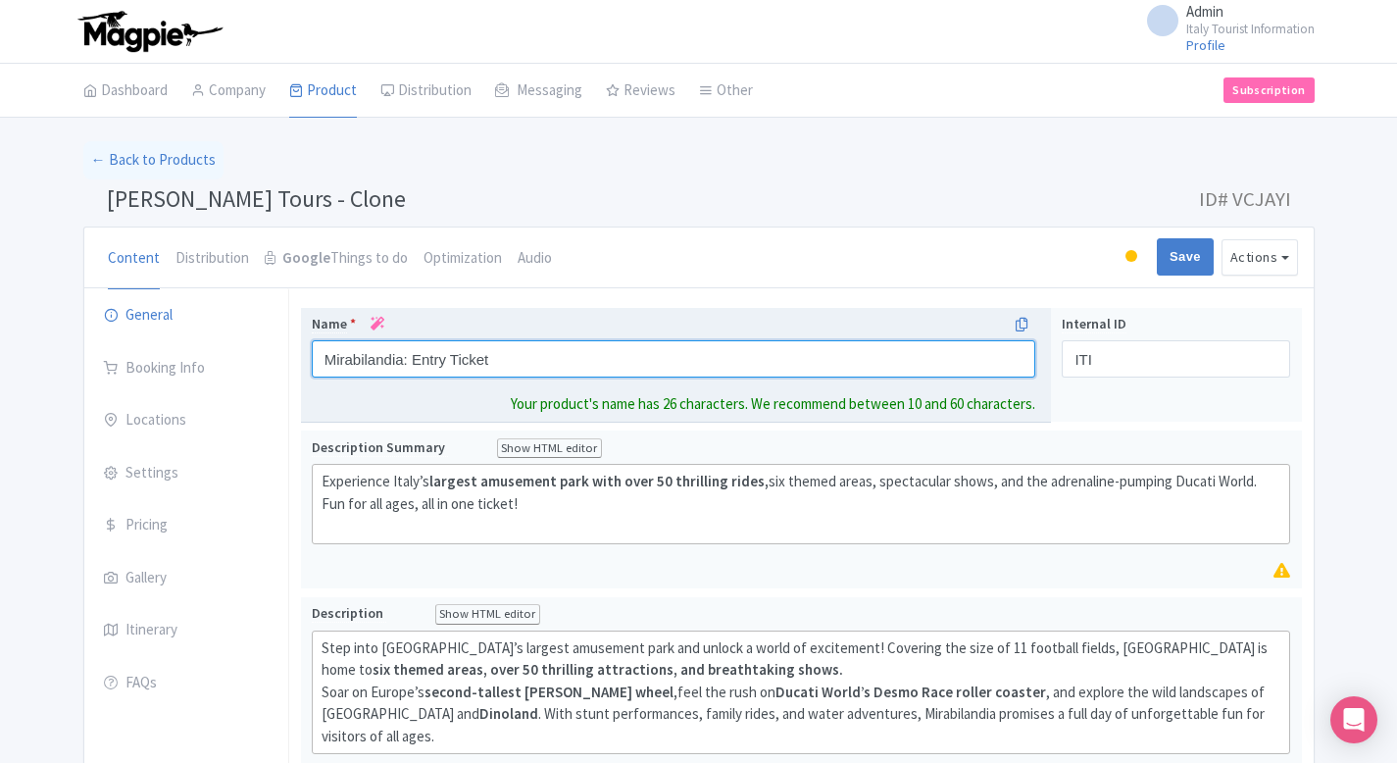
click at [337, 355] on input "Mirabilandia: Entry Ticket" at bounding box center [674, 358] width 725 height 37
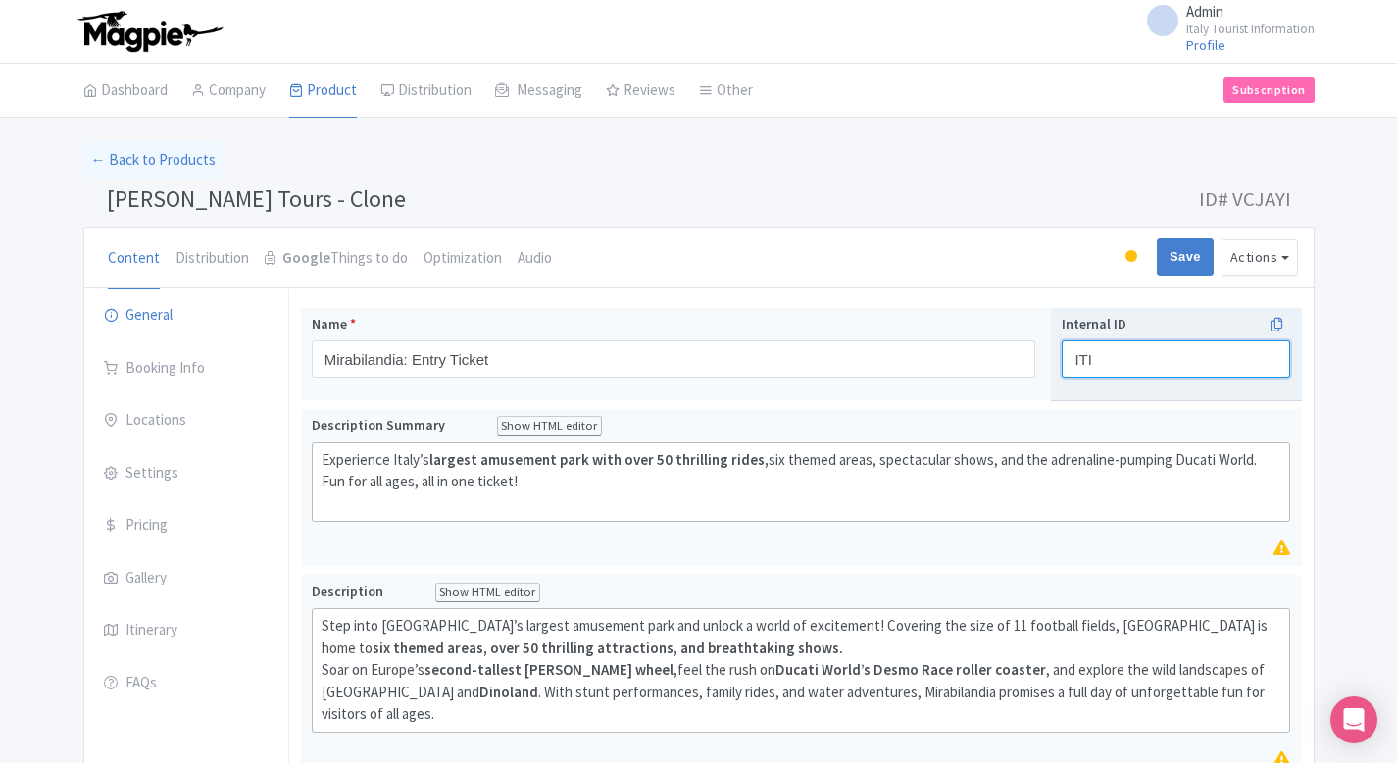
click at [1160, 350] on input "ITI" at bounding box center [1176, 358] width 228 height 37
paste input "Mirabilandia"
drag, startPoint x: 1155, startPoint y: 354, endPoint x: 1223, endPoint y: 354, distance: 67.6
click at [1223, 354] on input "MirabilandiaITI" at bounding box center [1176, 358] width 228 height 37
click at [1077, 356] on input "Mirabilandia" at bounding box center [1176, 358] width 228 height 37
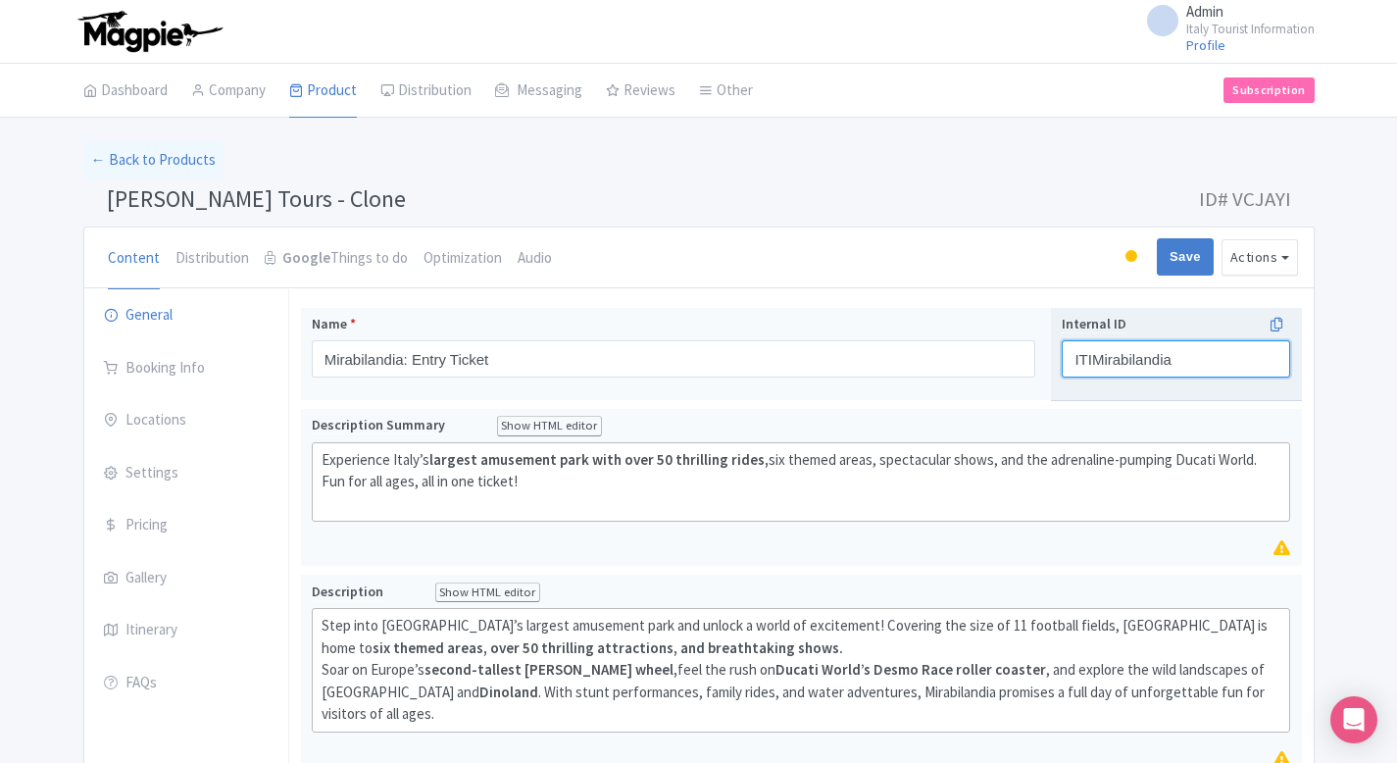
click at [1109, 372] on input "ITIMirabilandia" at bounding box center [1176, 358] width 228 height 37
type input "ITIMirabilandia"
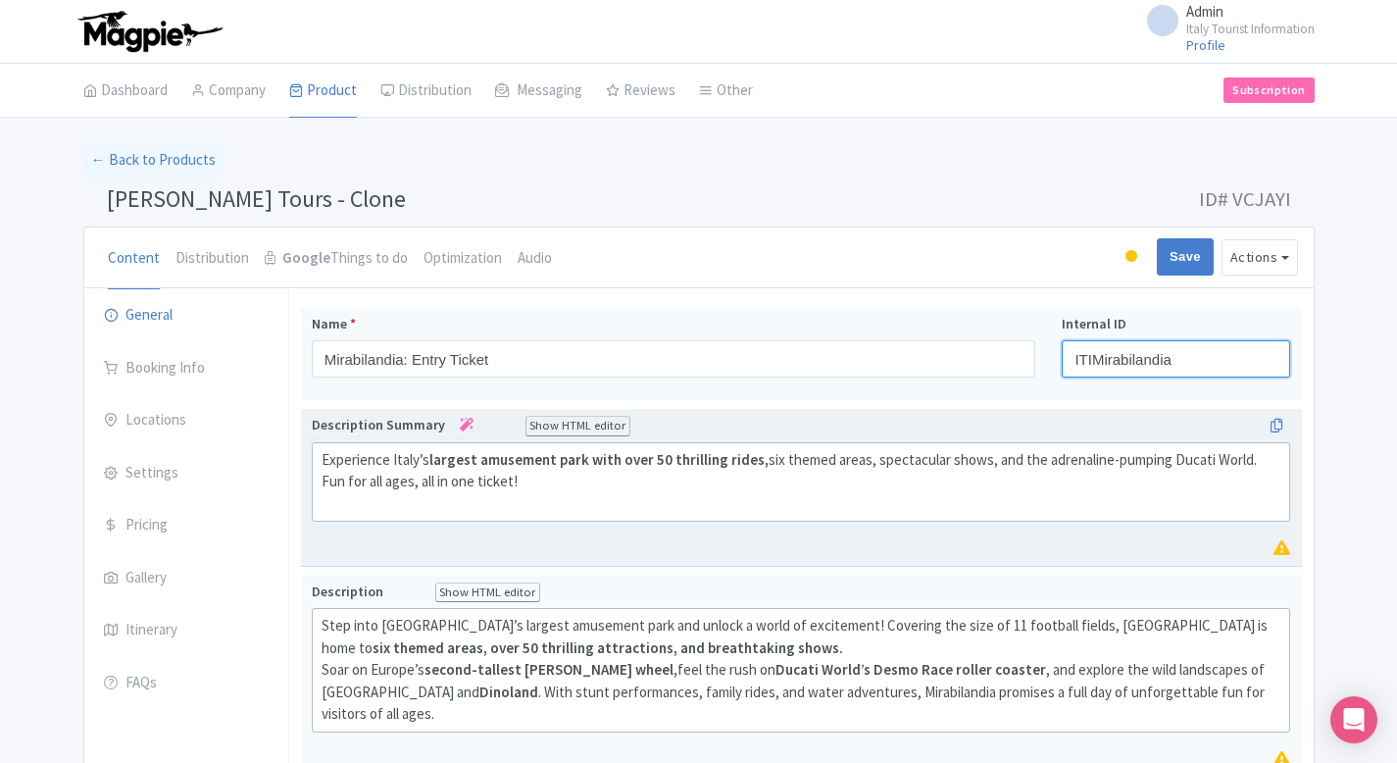
scroll to position [740, 0]
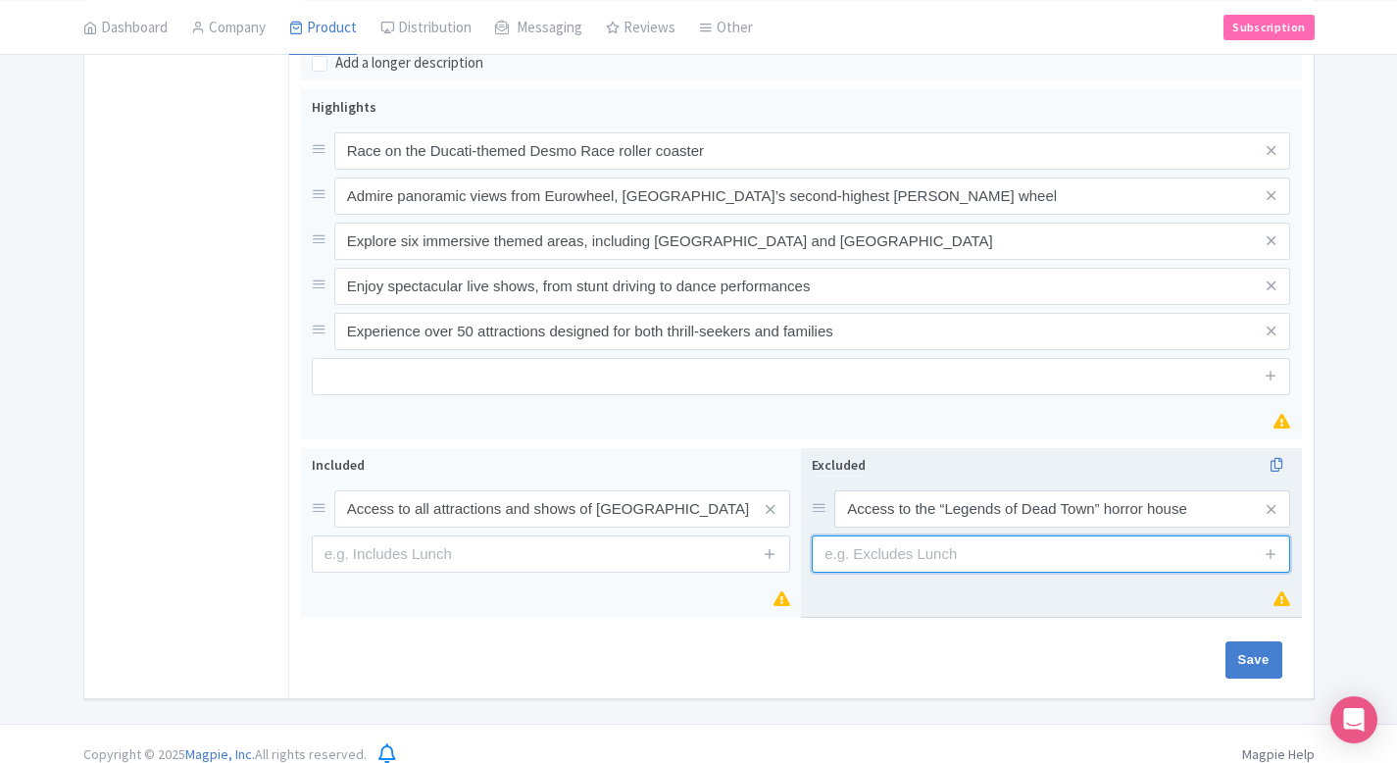
click at [1007, 535] on input "text" at bounding box center [1051, 553] width 478 height 37
paste input "Entry to [GEOGRAPHIC_DATA]"
type input "Entry to [GEOGRAPHIC_DATA]"
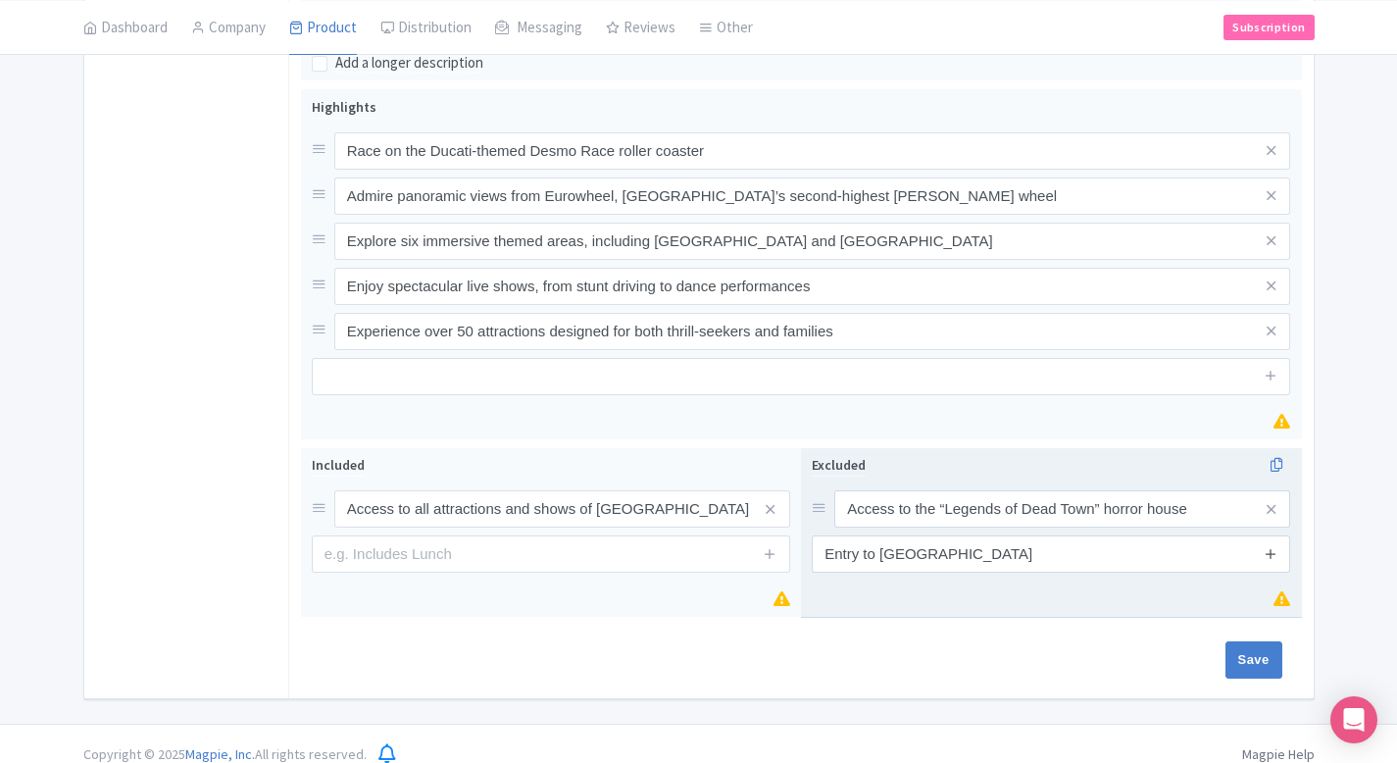
click at [1276, 546] on icon at bounding box center [1271, 553] width 15 height 15
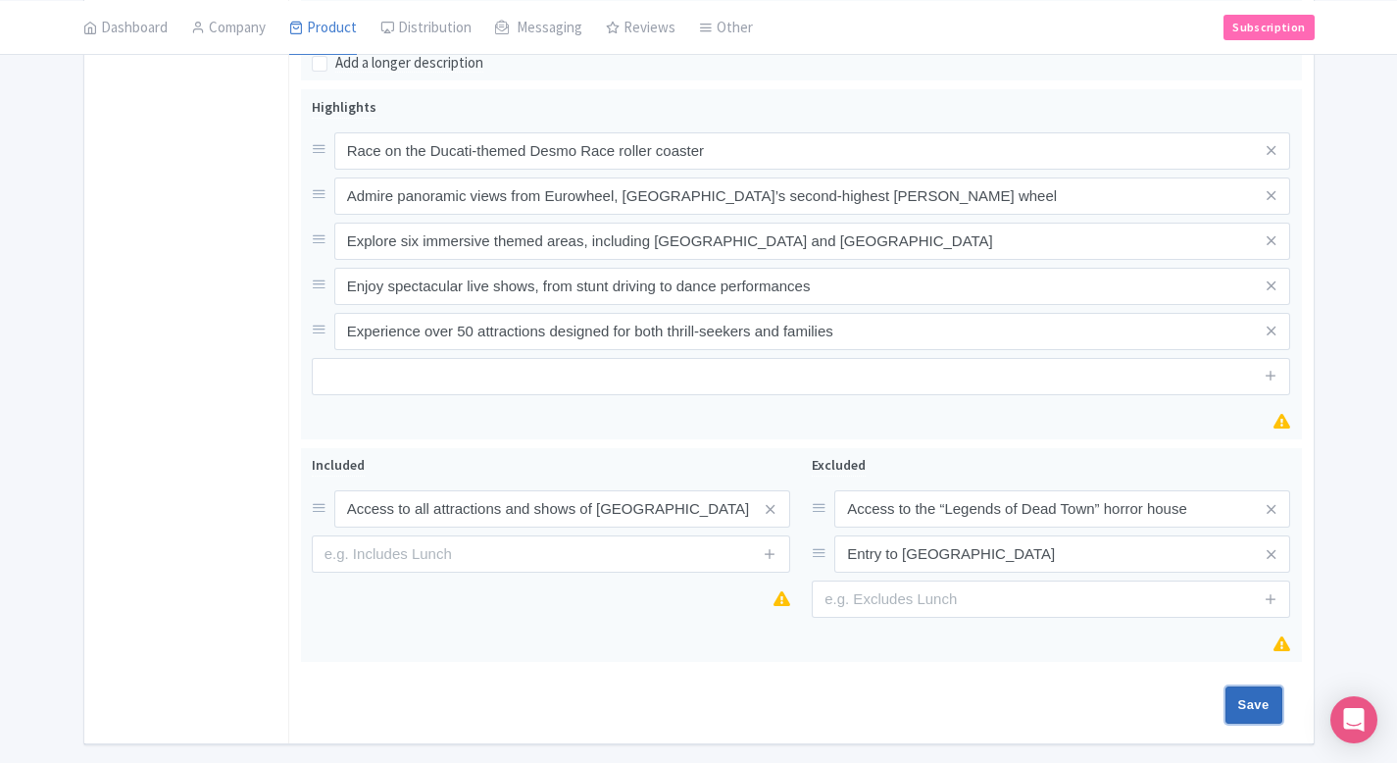
click at [1253, 691] on input "Save" at bounding box center [1254, 704] width 57 height 37
type input "Saving..."
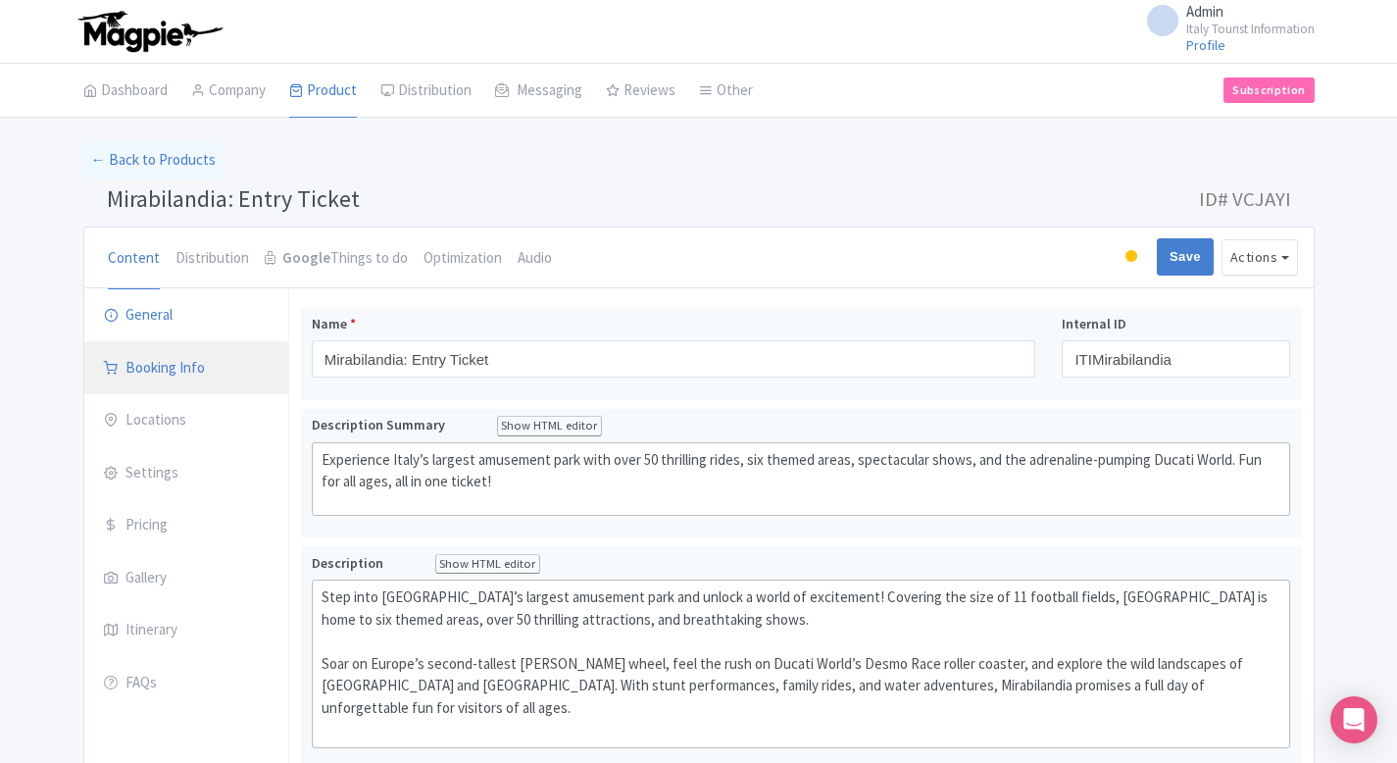
click at [176, 368] on link "Booking Info" at bounding box center [186, 368] width 204 height 55
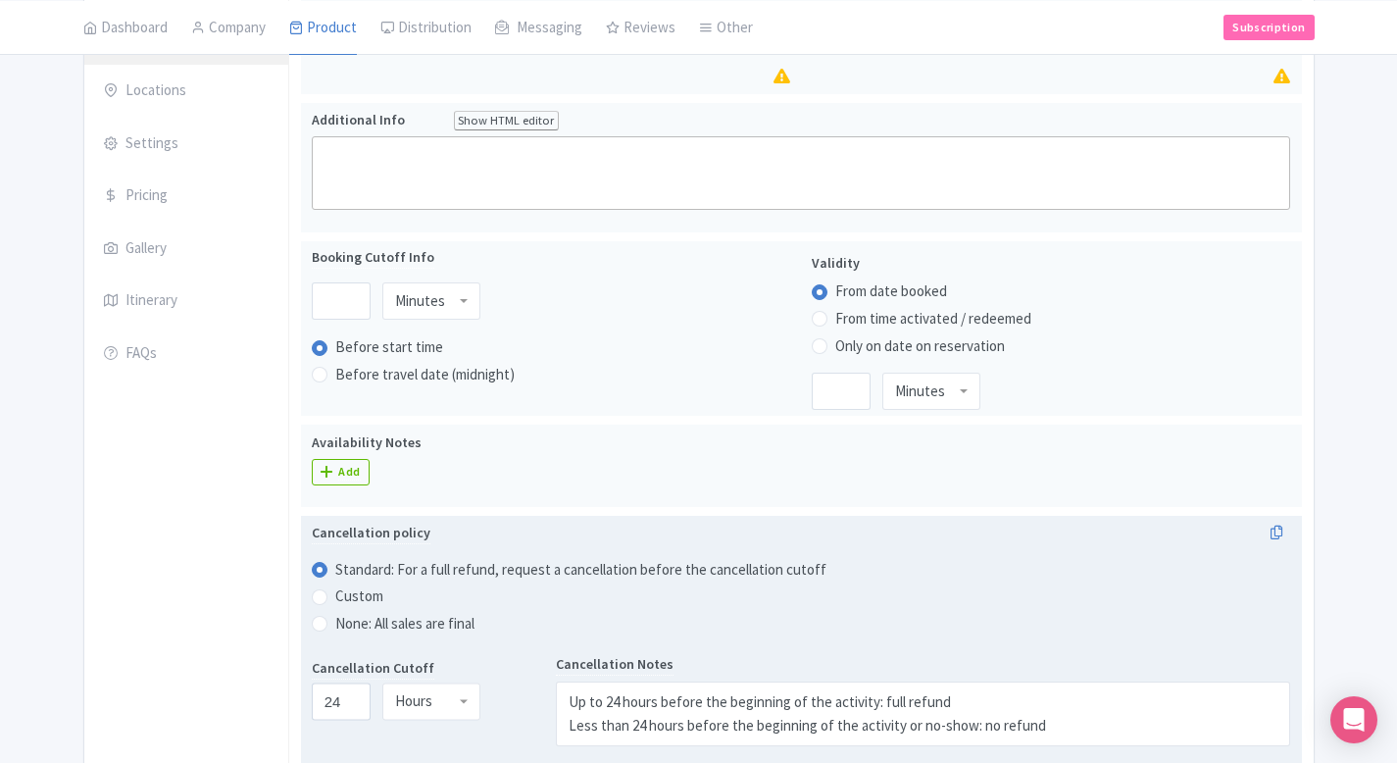
scroll to position [351, 0]
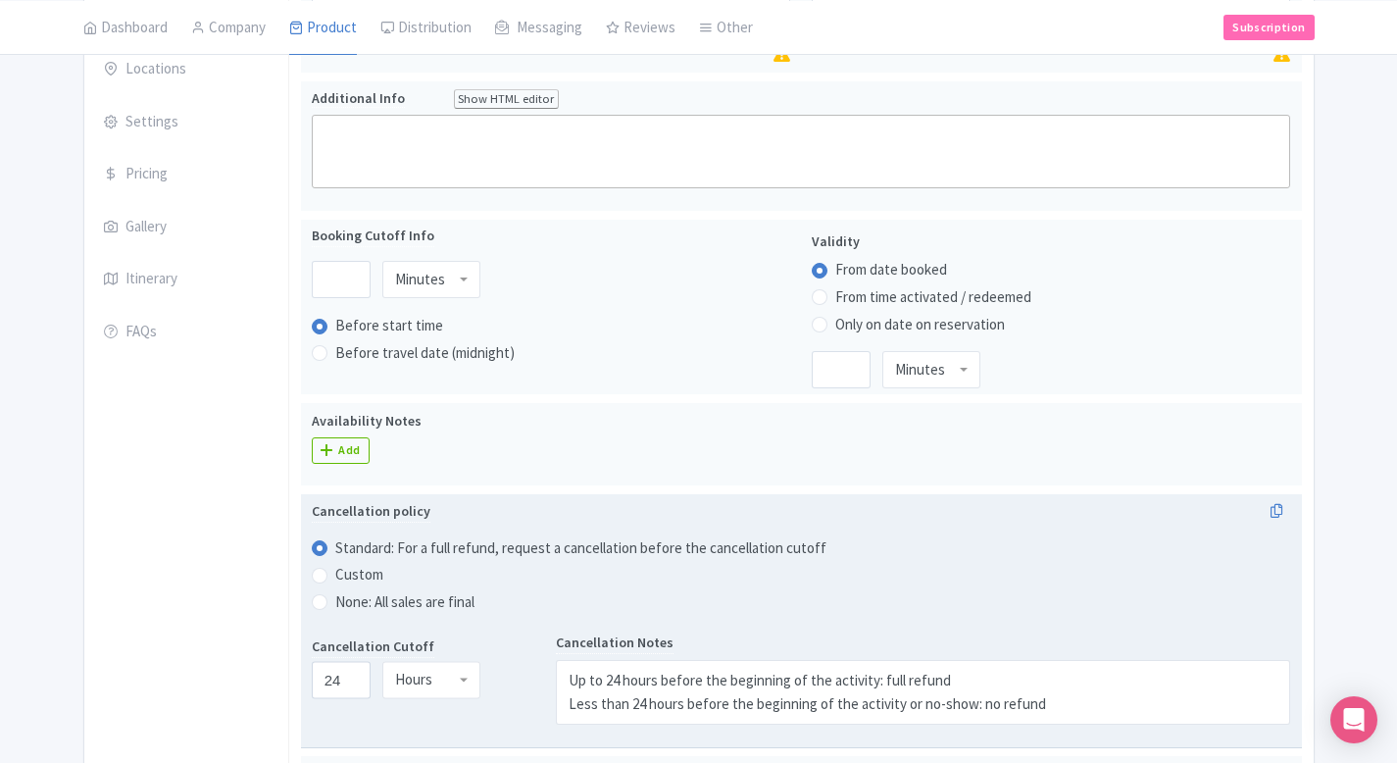
click at [335, 609] on label "None: All sales are final" at bounding box center [404, 602] width 139 height 23
click at [335, 609] on input "None: All sales are final" at bounding box center [345, 600] width 20 height 20
radio input "true"
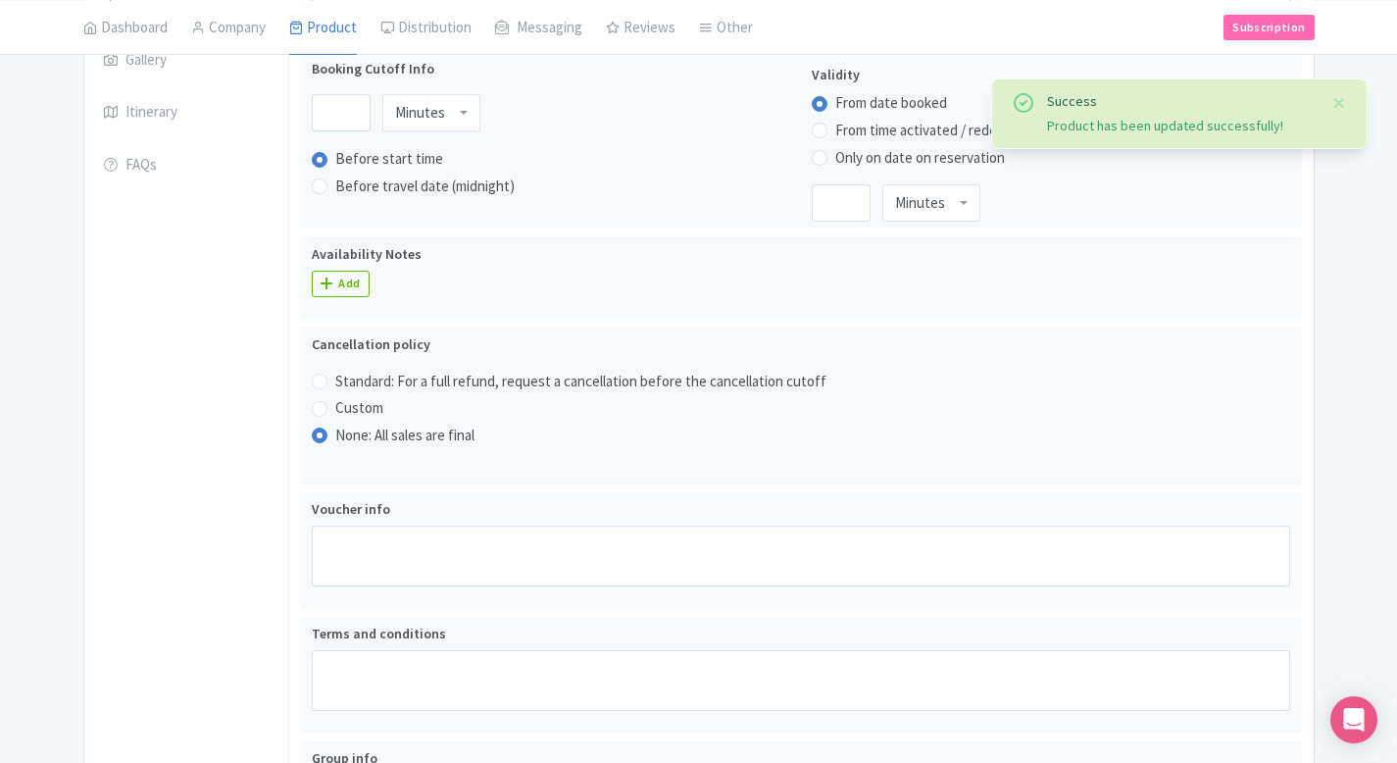
scroll to position [782, 0]
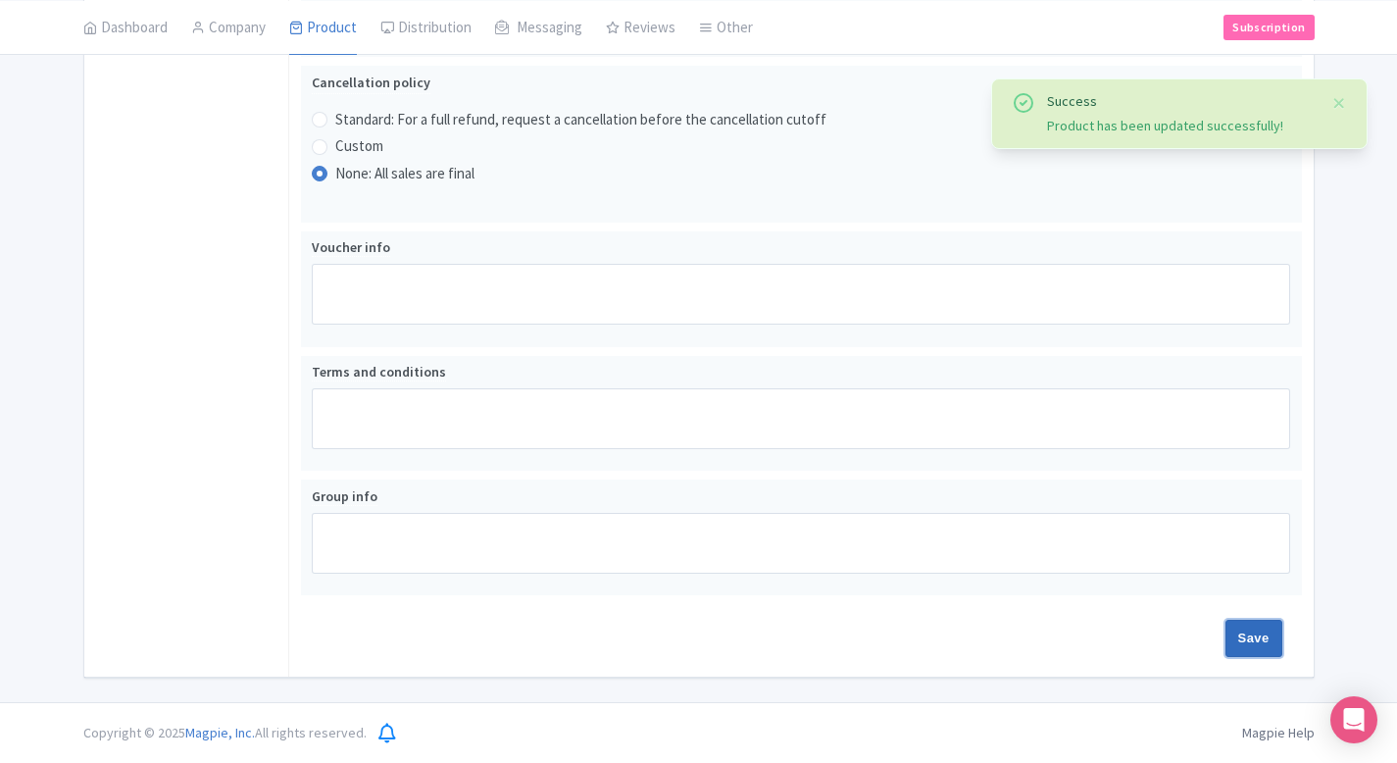
click at [1258, 636] on input "Save" at bounding box center [1254, 638] width 57 height 37
type input "Update Product"
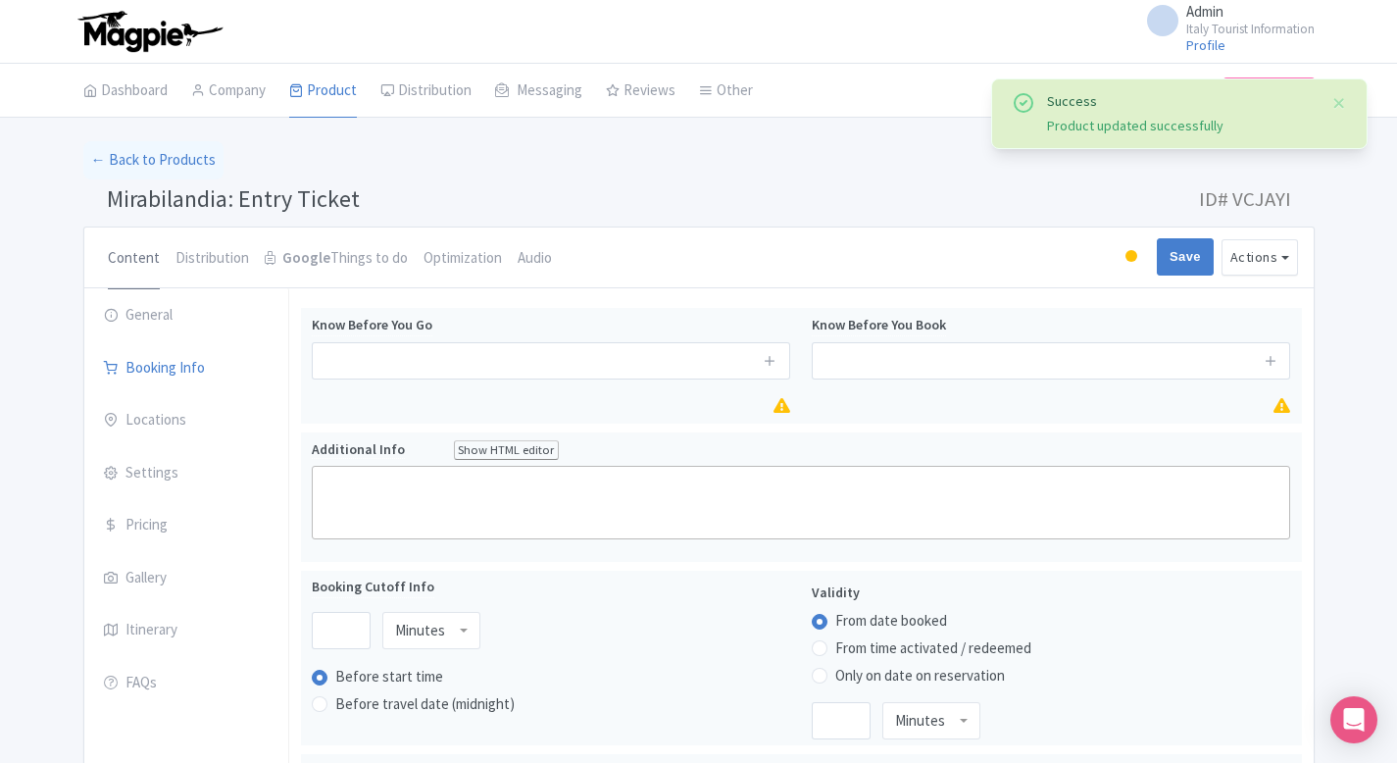
click at [146, 257] on link "Content" at bounding box center [134, 258] width 52 height 63
click at [141, 265] on link "Content" at bounding box center [134, 258] width 52 height 63
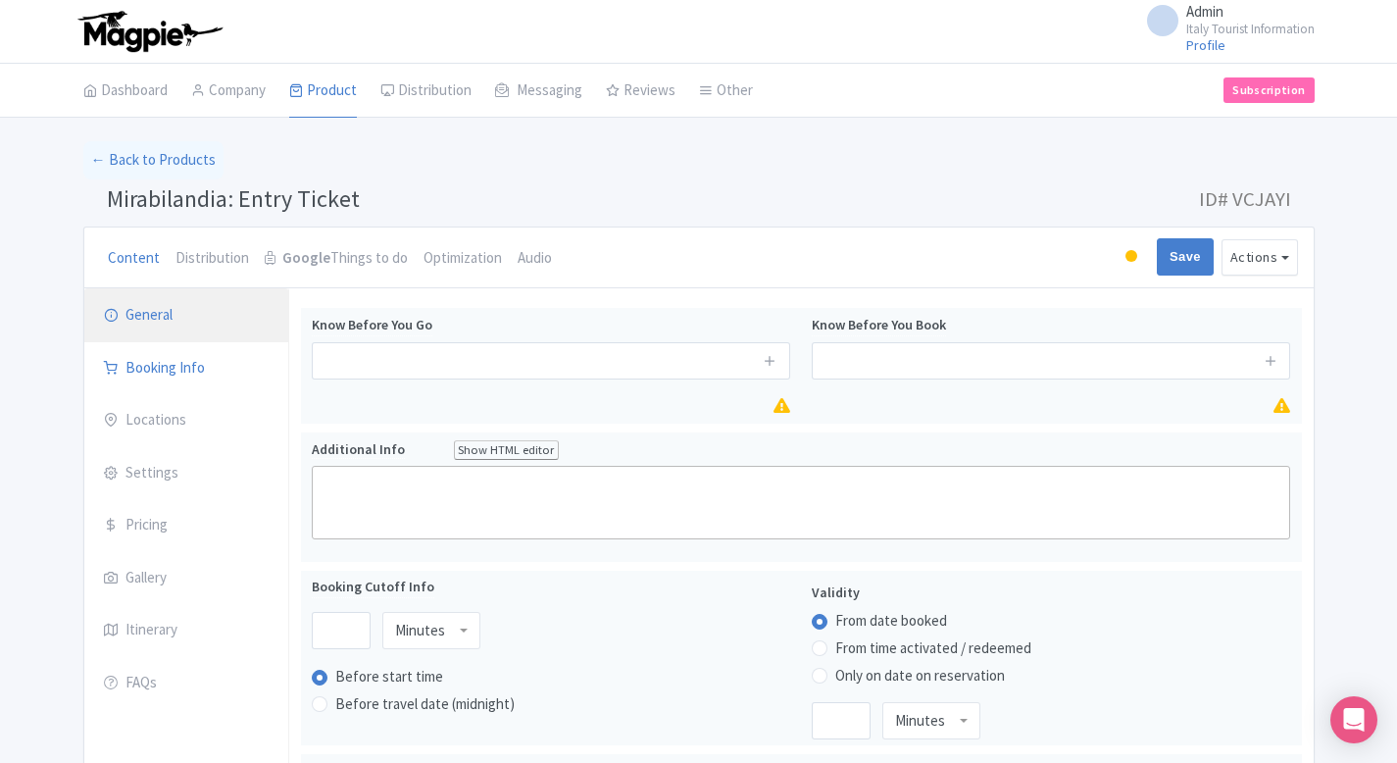
click at [164, 325] on link "General" at bounding box center [186, 315] width 204 height 55
